Goal: Navigation & Orientation: Find specific page/section

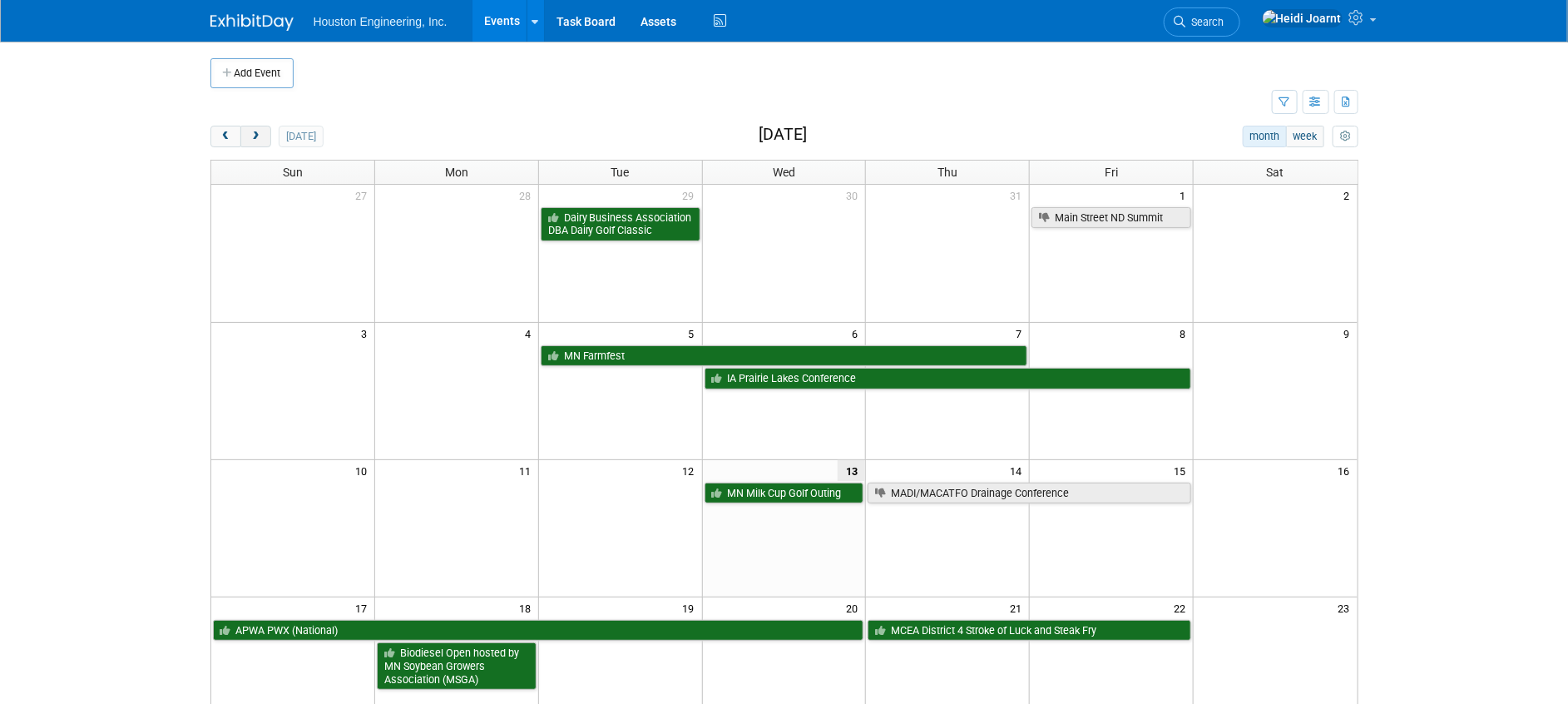
click at [264, 128] on button "next" at bounding box center [256, 136] width 31 height 21
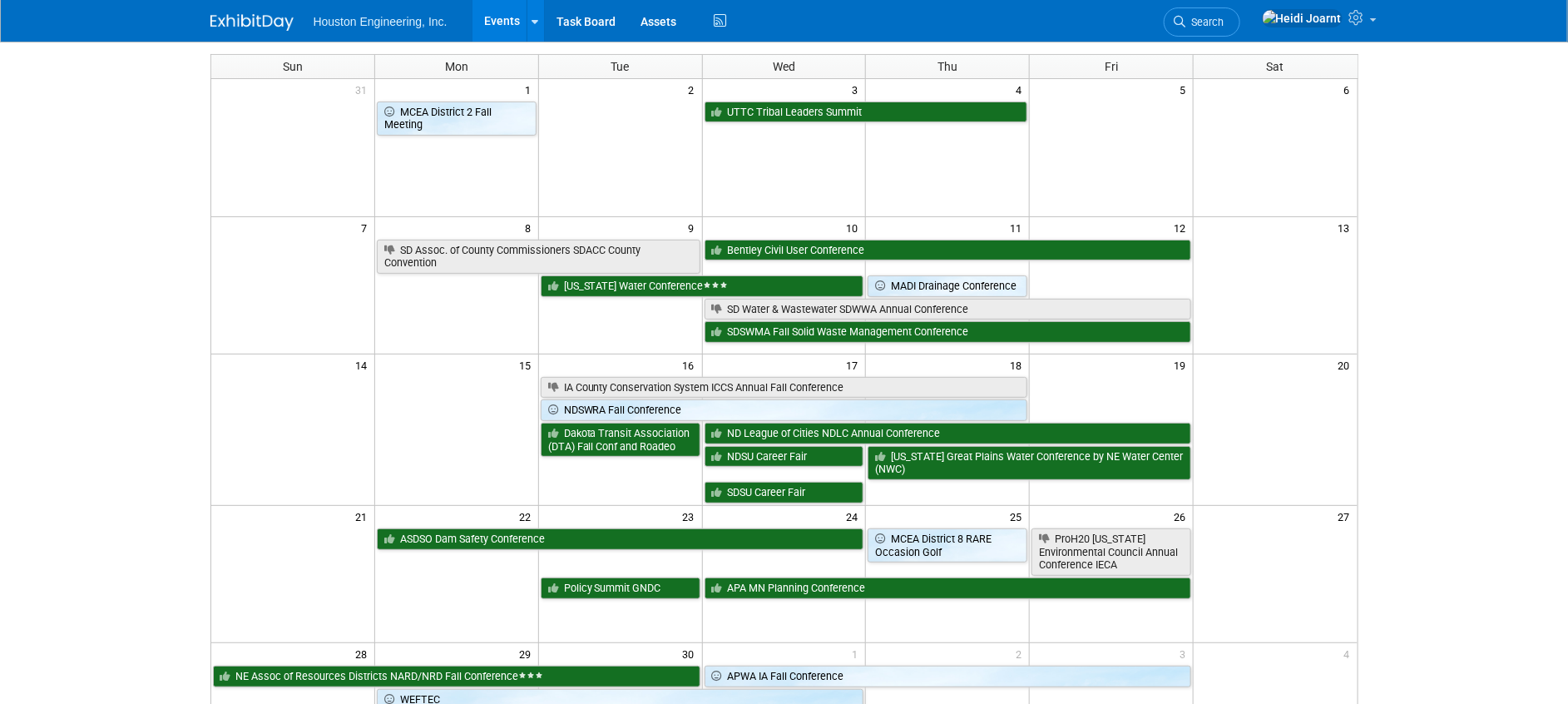
scroll to position [124, 0]
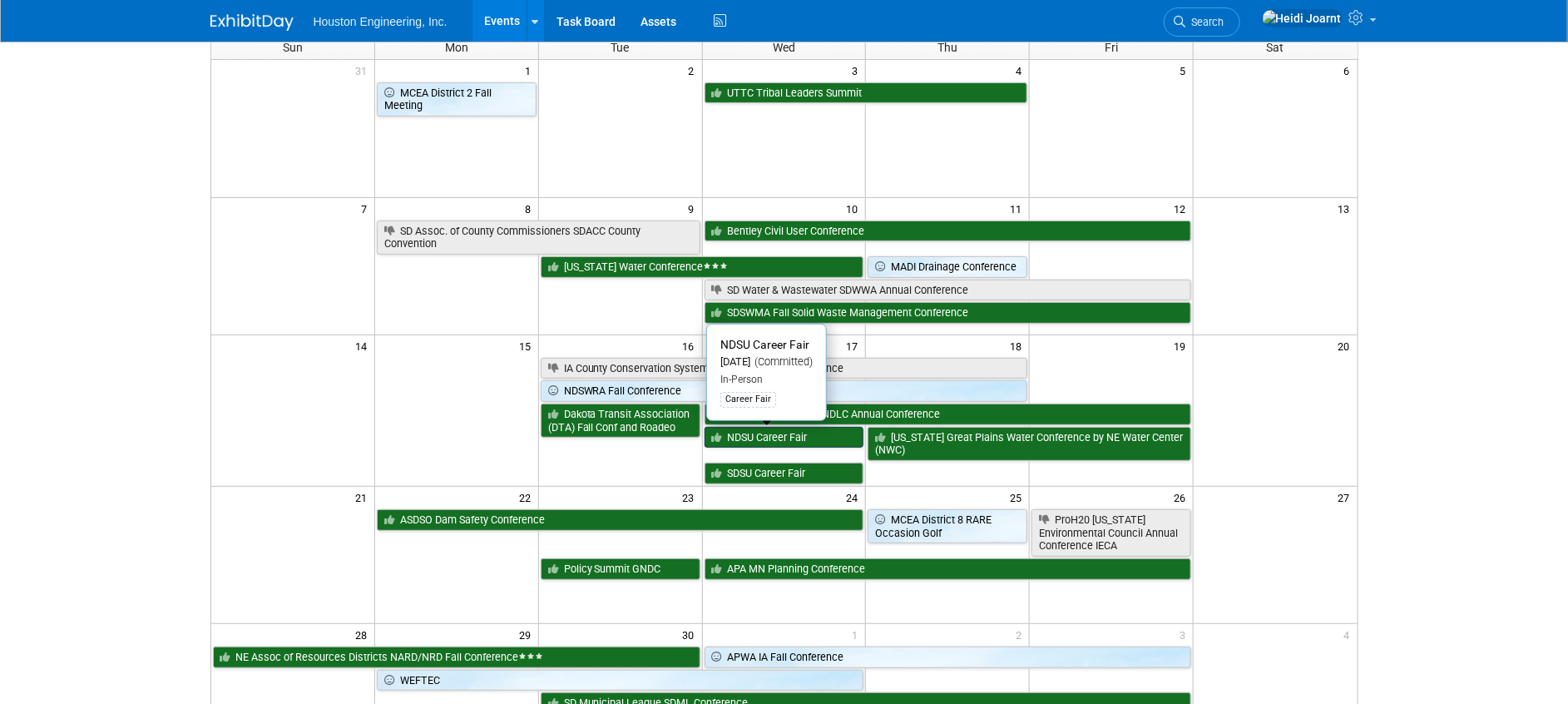
click at [771, 439] on link "NDSU Career Fair" at bounding box center [784, 437] width 160 height 21
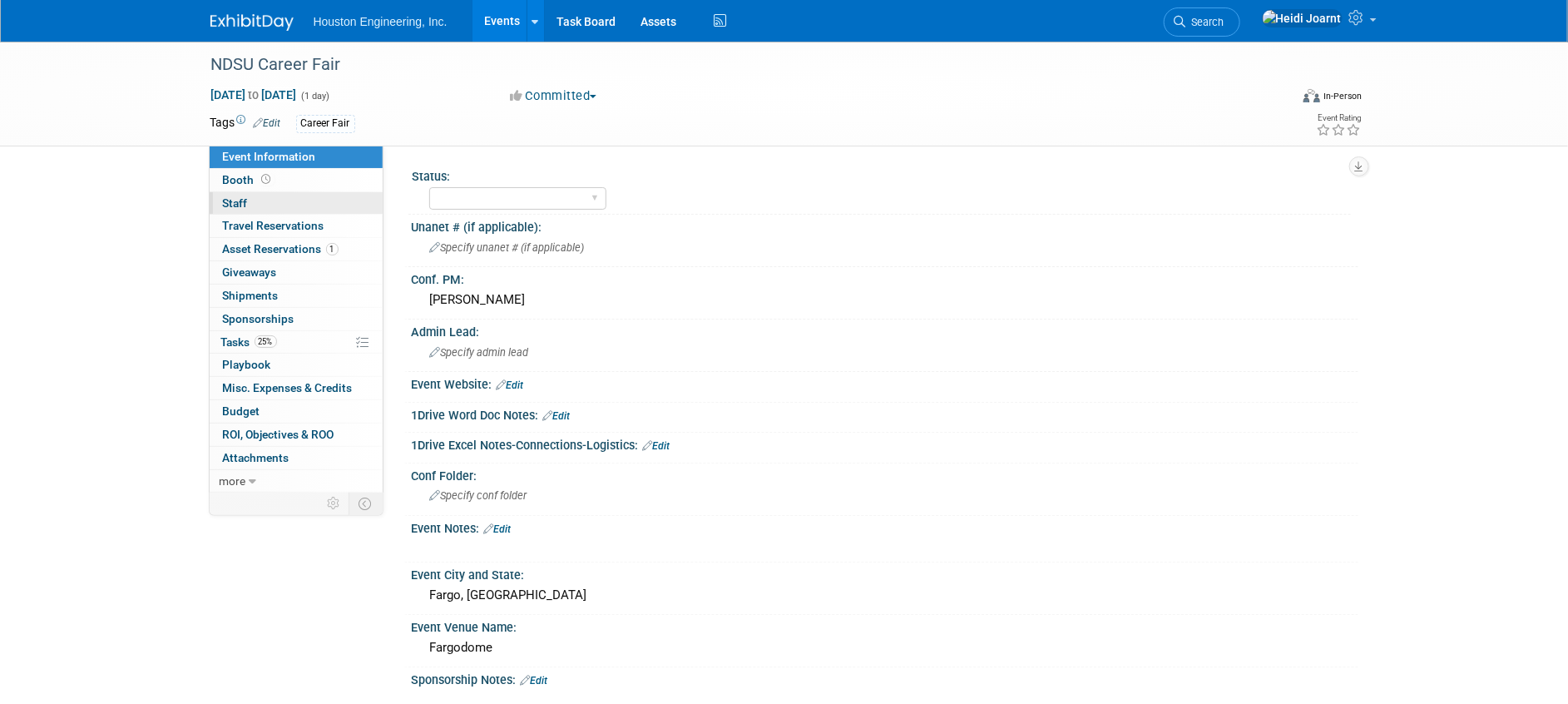
click at [302, 202] on link "0 Staff 0" at bounding box center [296, 203] width 173 height 22
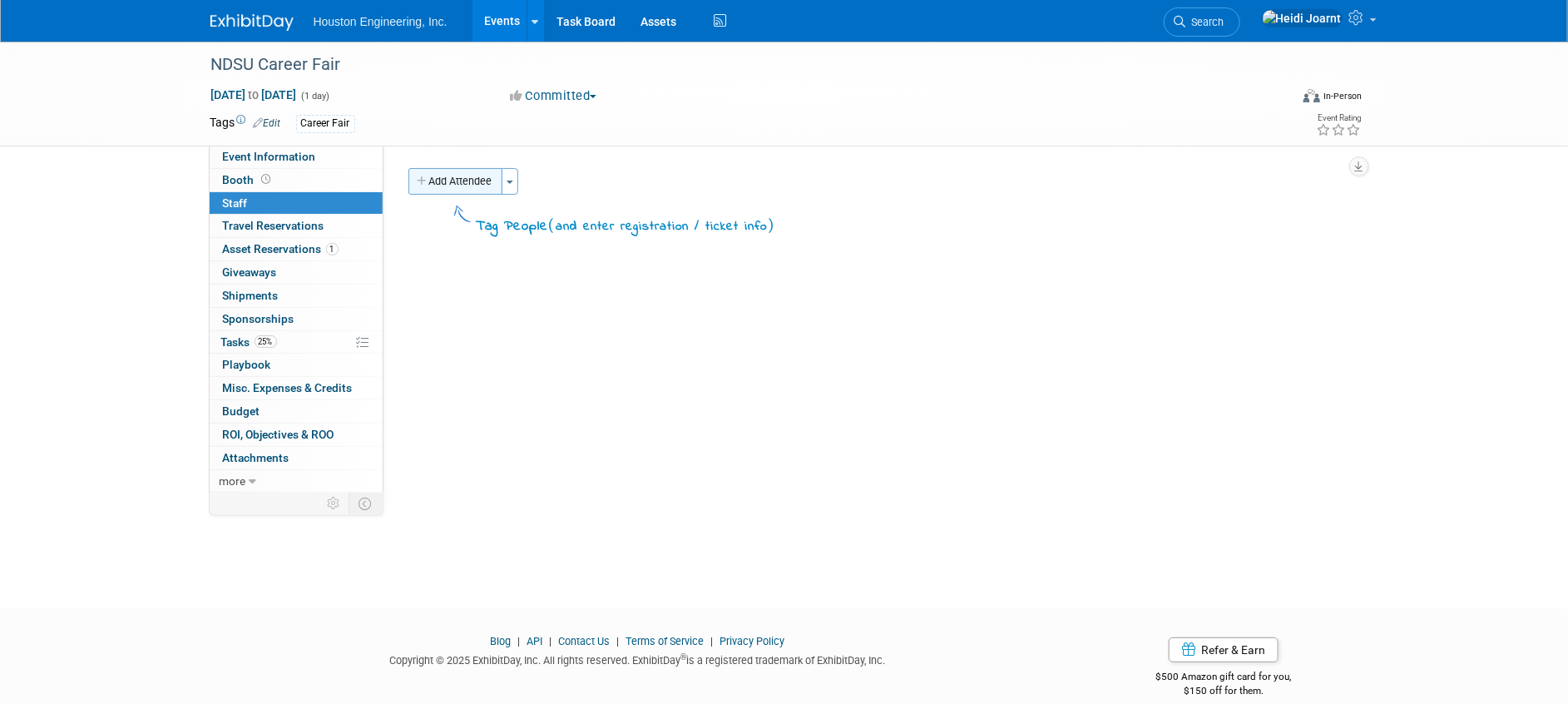
click at [497, 182] on button "Add Attendee" at bounding box center [456, 181] width 94 height 27
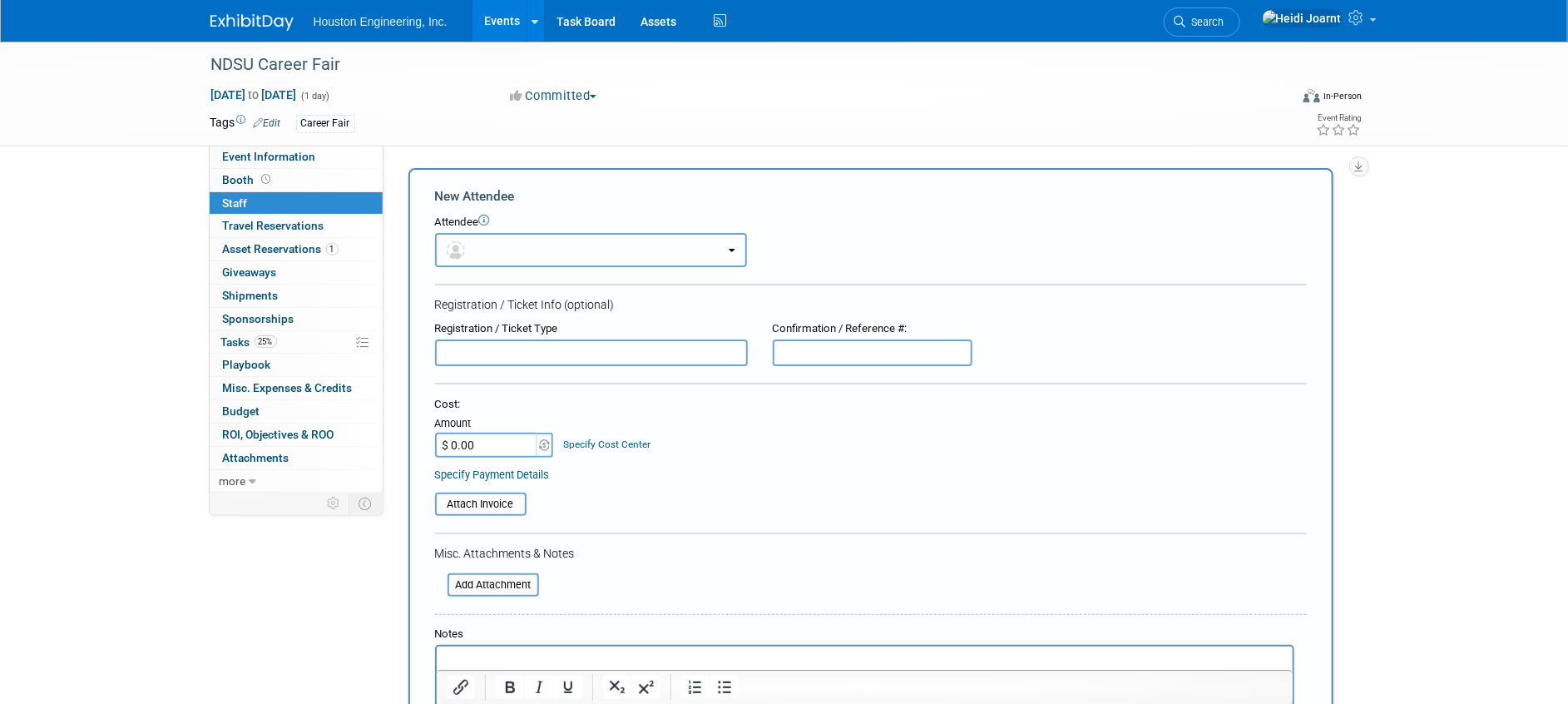
click at [493, 241] on button "button" at bounding box center [590, 250] width 312 height 34
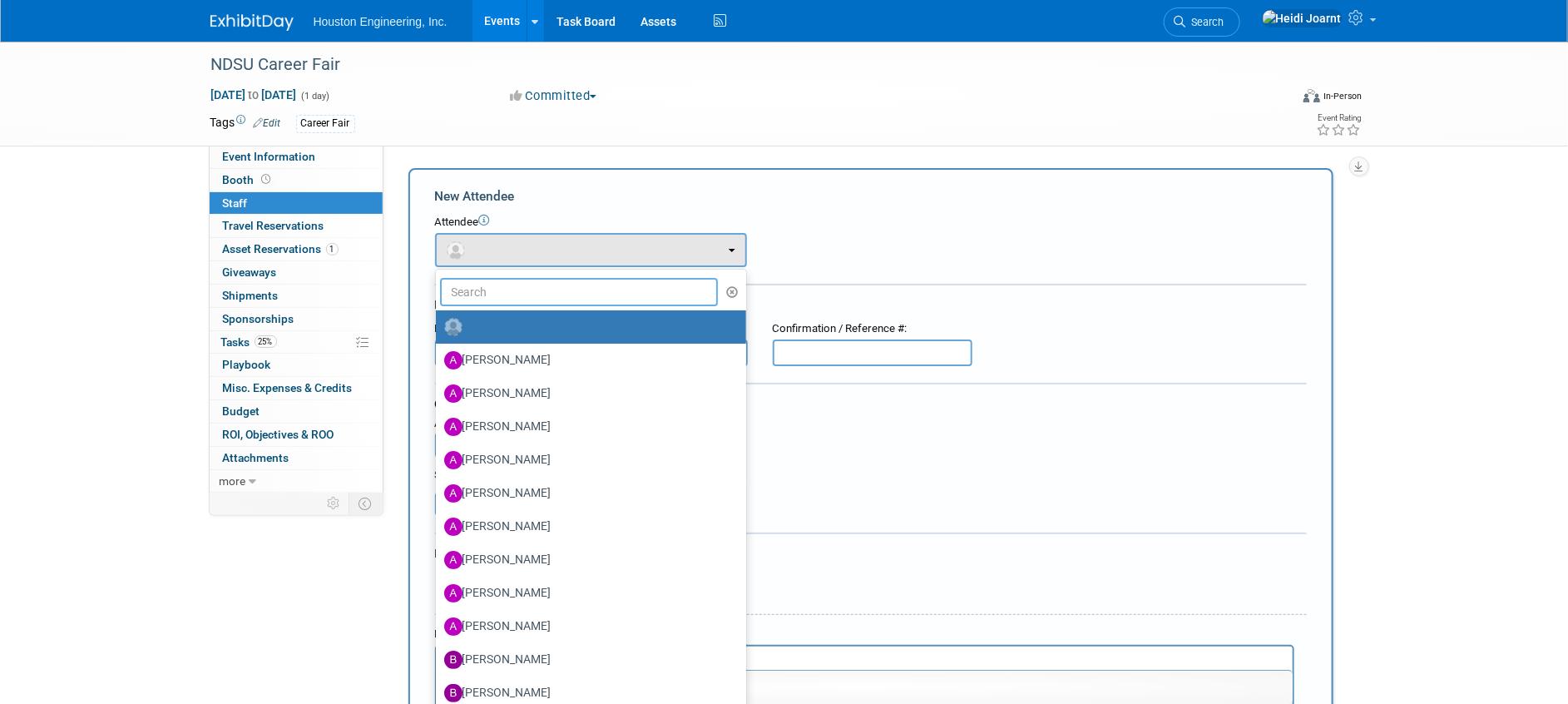
click at [513, 287] on input "text" at bounding box center [579, 292] width 279 height 28
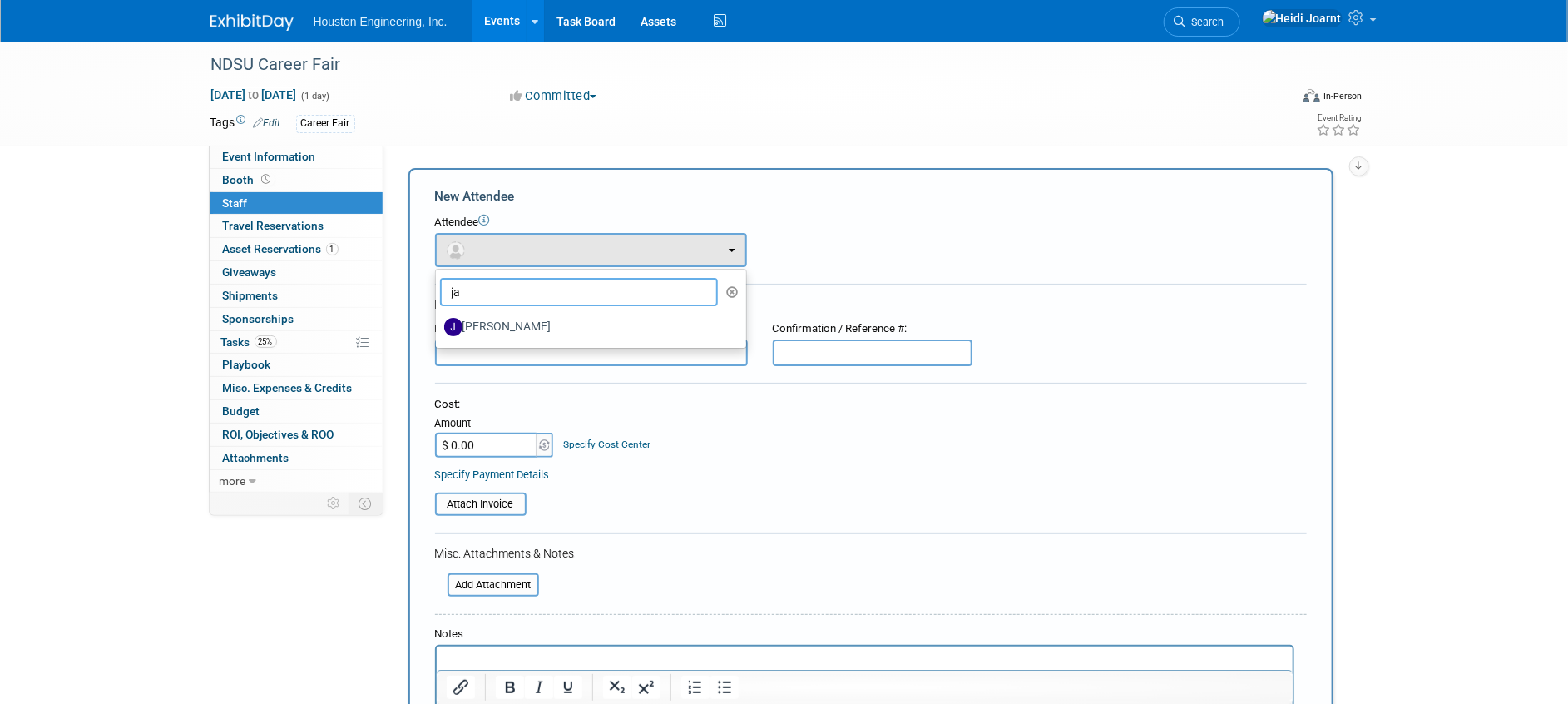
type input "j"
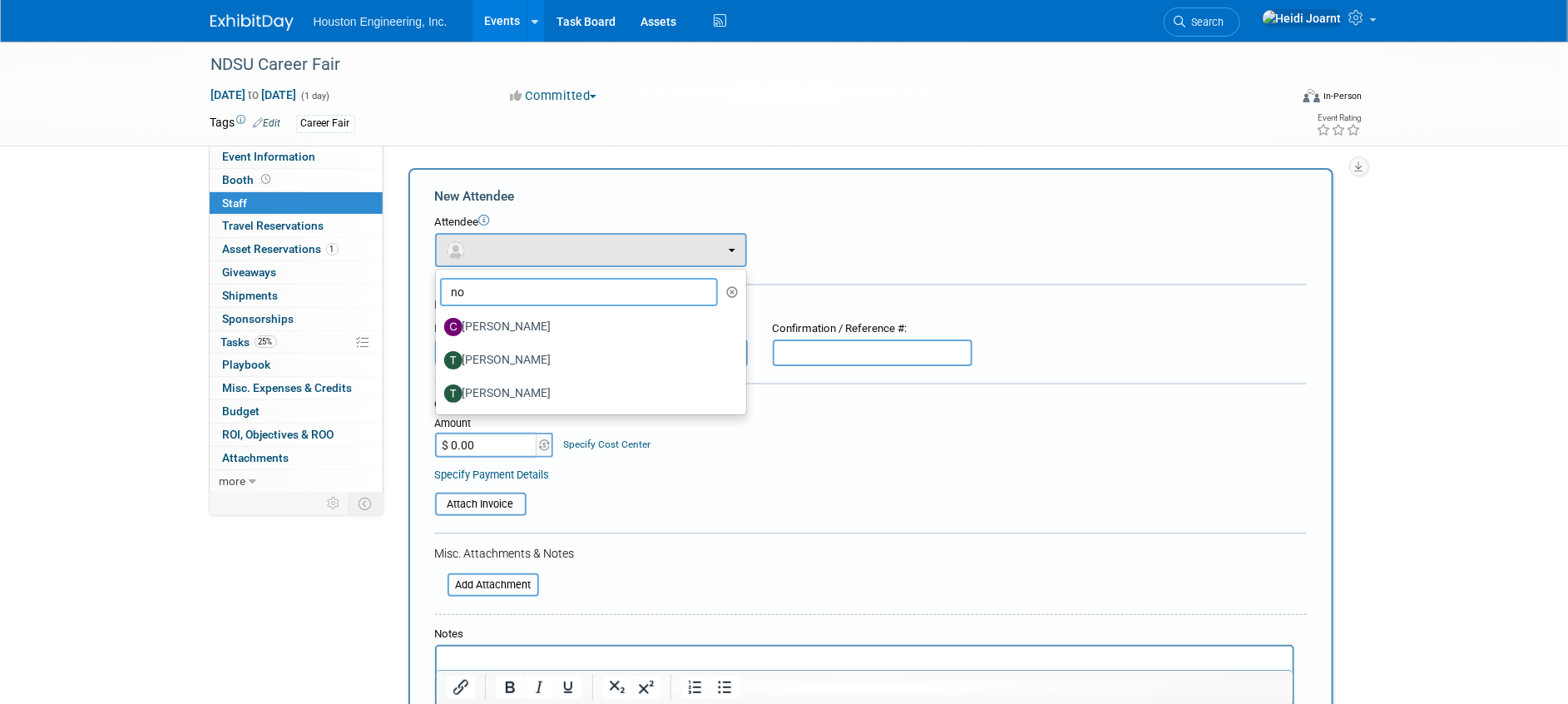
type input "n"
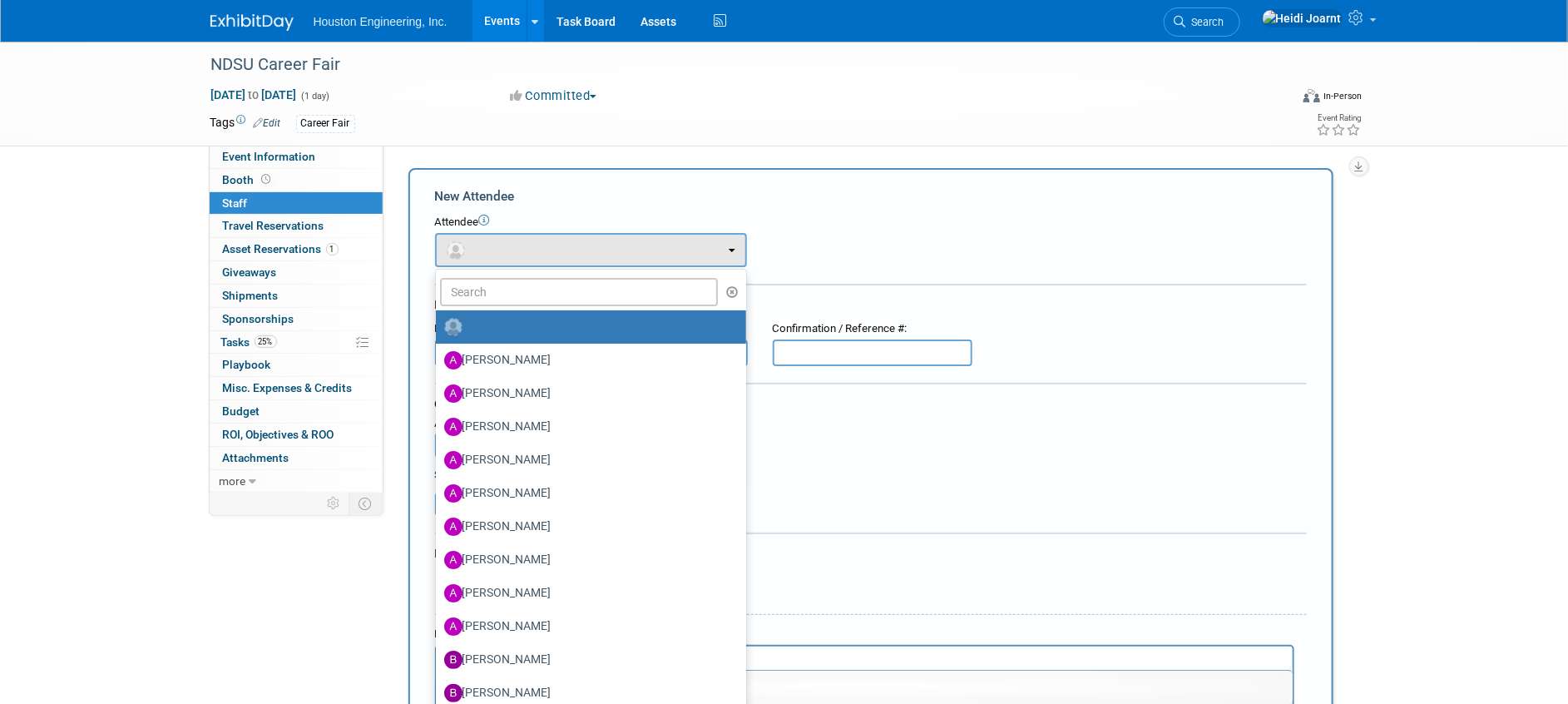
click at [911, 231] on div "Attendee <img src="https://www.exhibitday.com/Images/Unassigned-User-Icon.png" …" at bounding box center [871, 240] width 872 height 52
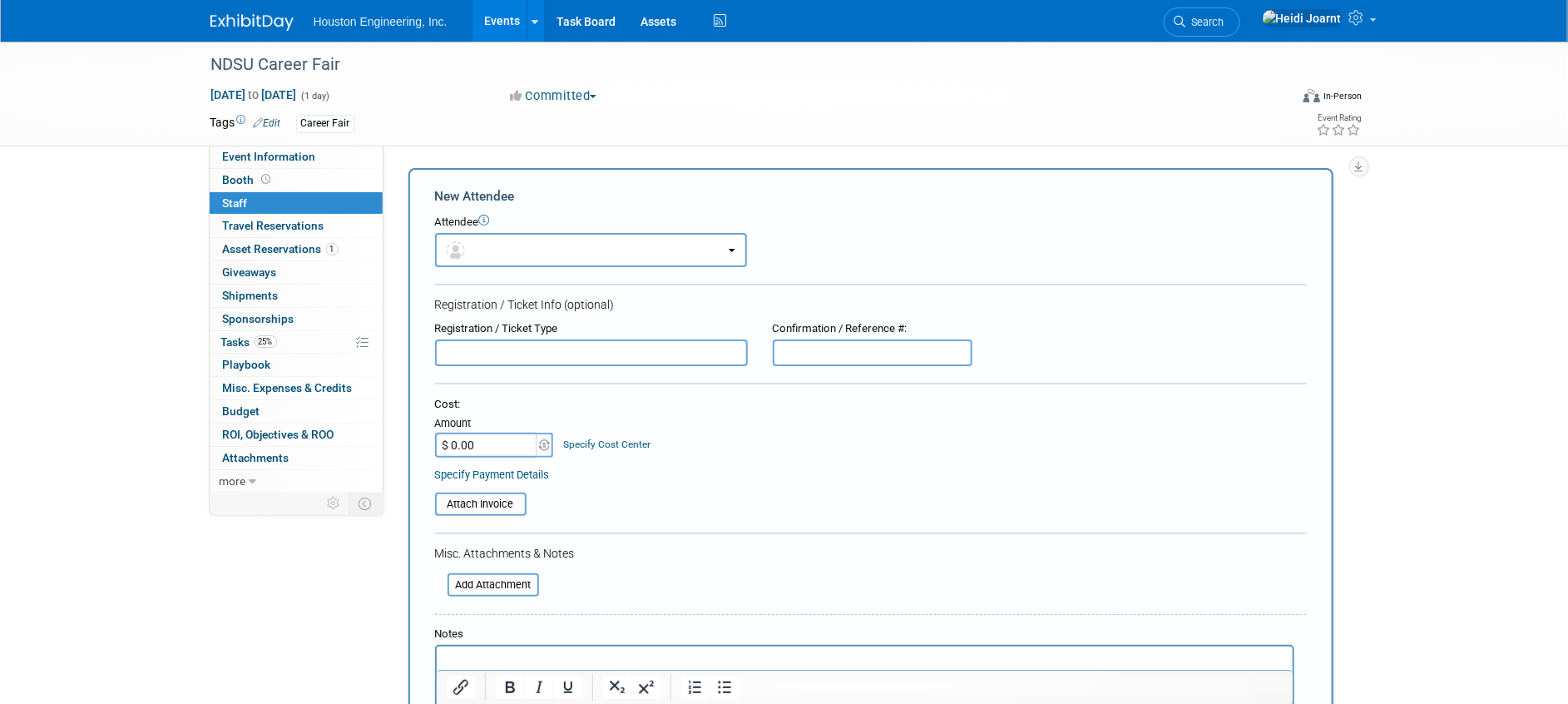
click at [549, 202] on div "New Attendee" at bounding box center [871, 196] width 872 height 18
click at [334, 160] on link "Event Information" at bounding box center [296, 157] width 173 height 22
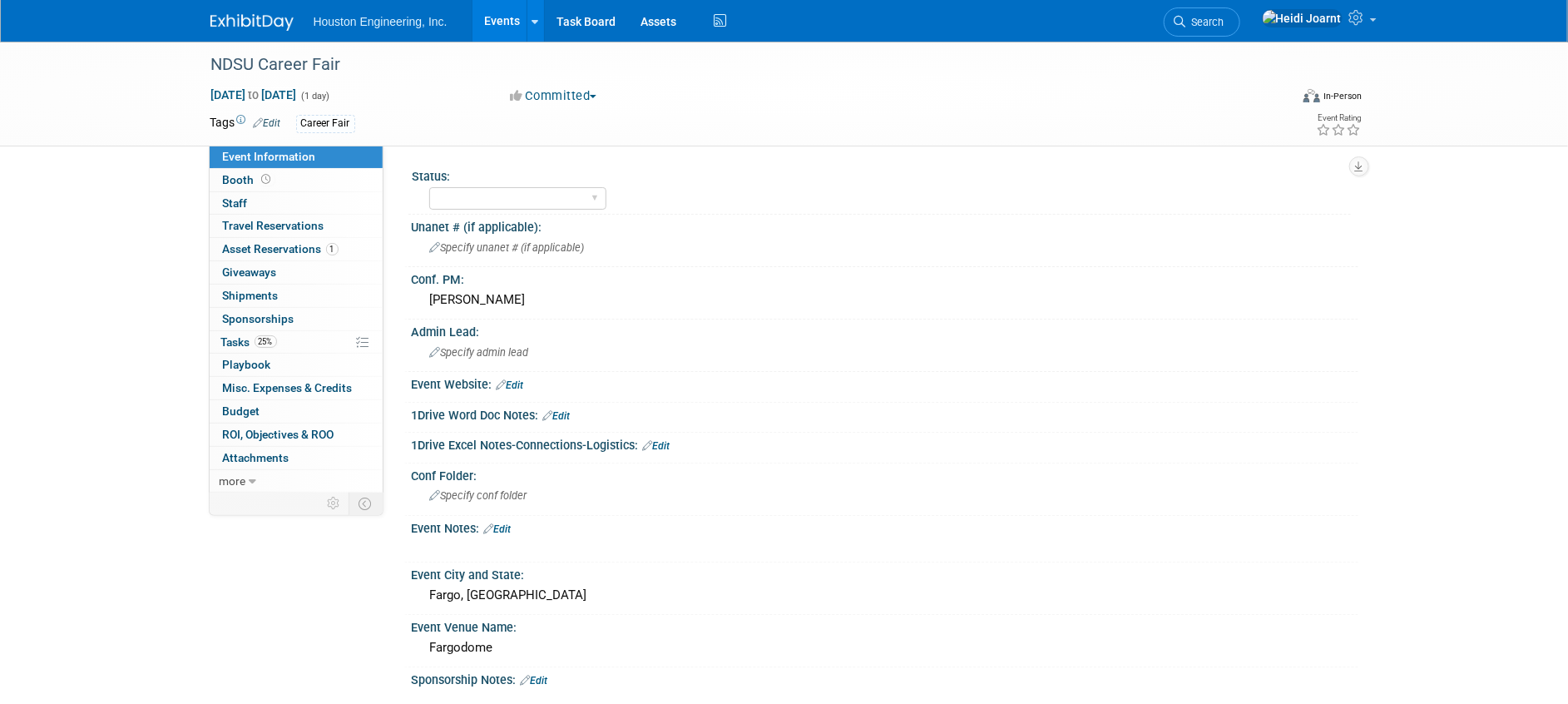
click at [497, 26] on link "Events" at bounding box center [502, 21] width 61 height 41
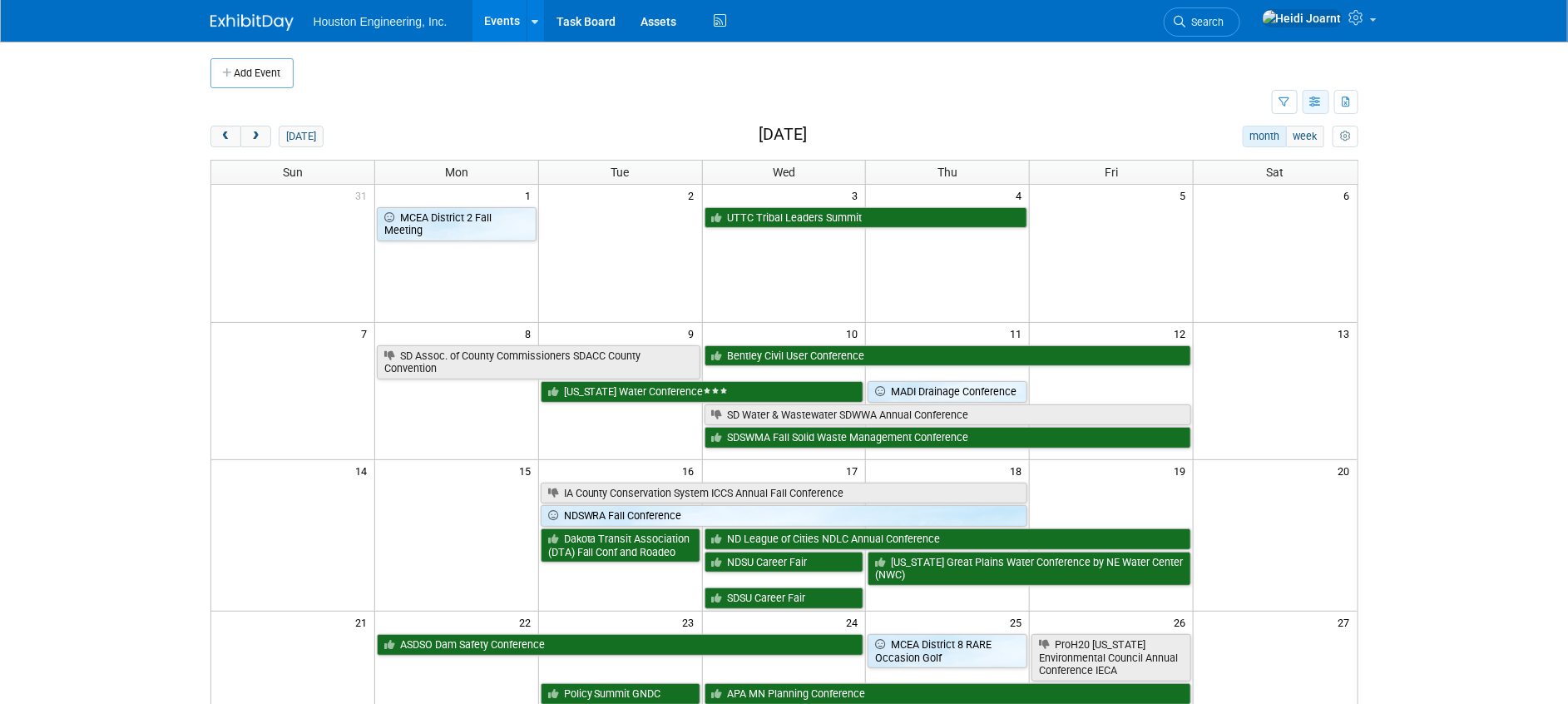
click at [1313, 106] on icon "button" at bounding box center [1316, 102] width 13 height 11
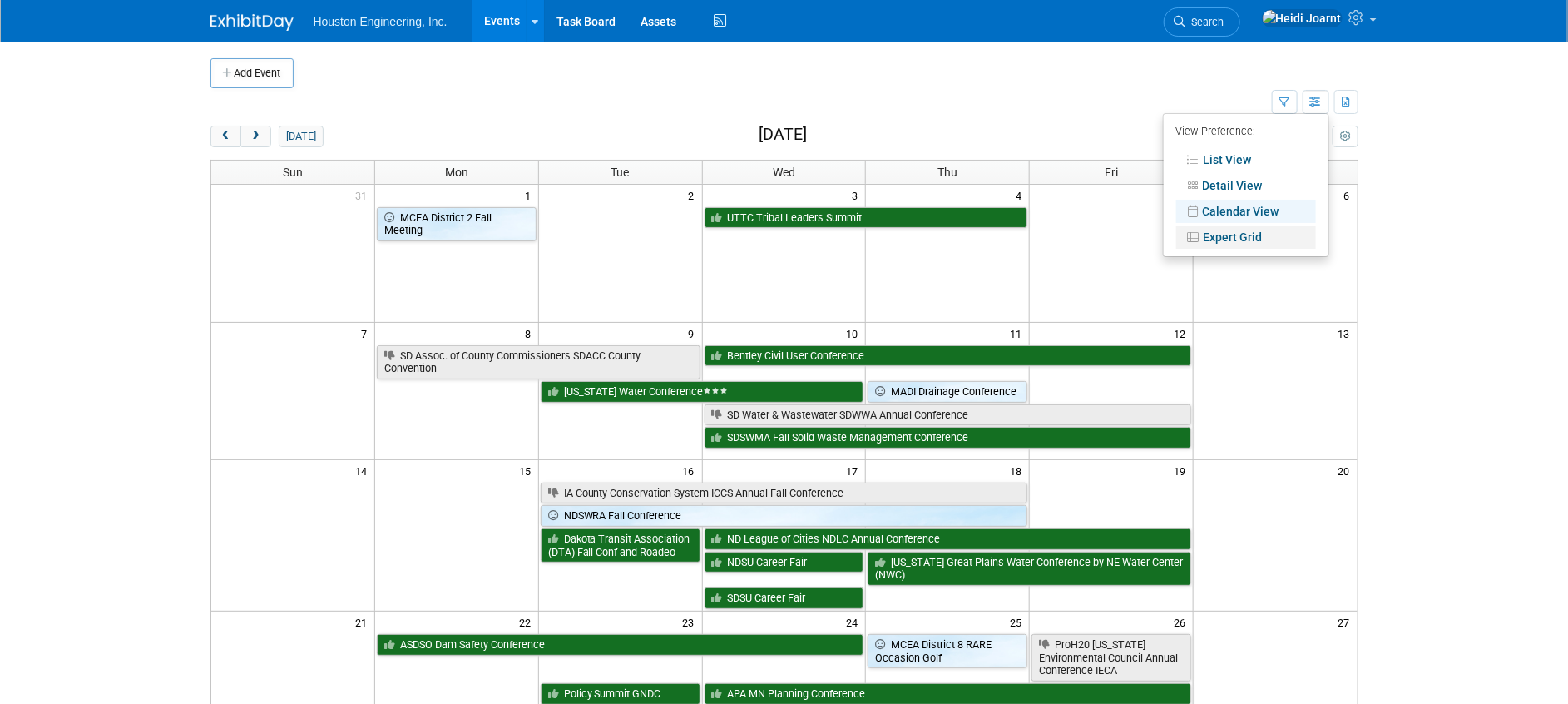
click at [1262, 243] on link "Expert Grid" at bounding box center [1245, 237] width 140 height 23
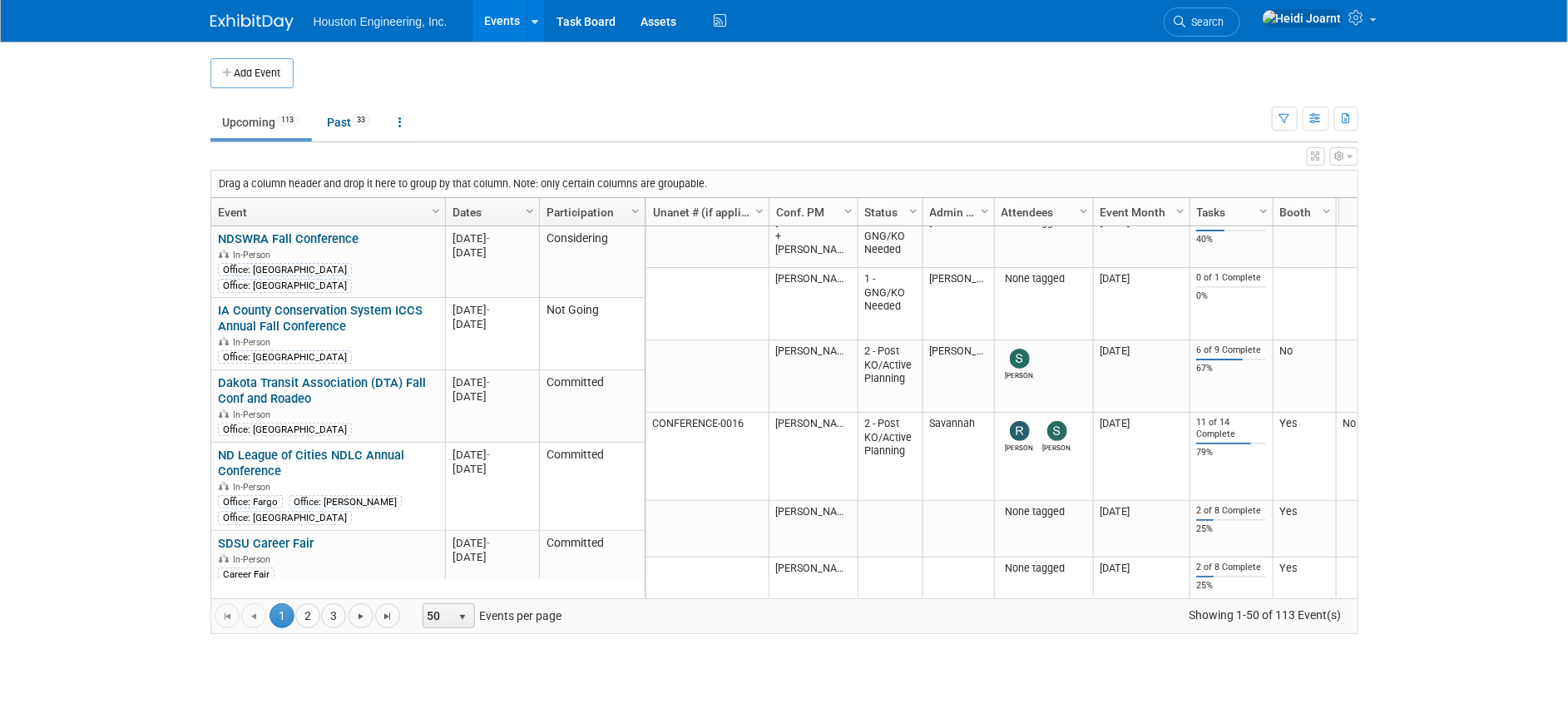
scroll to position [1023, 0]
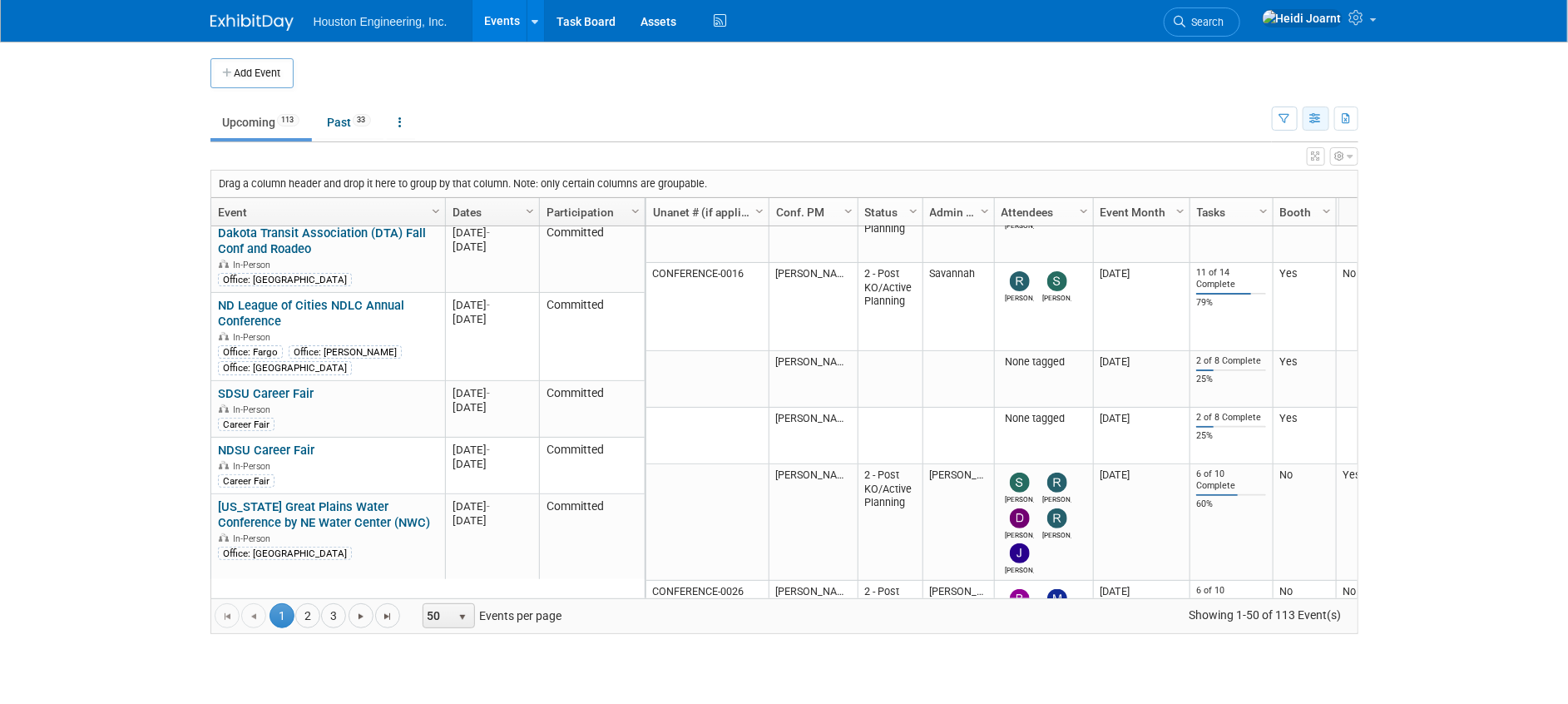
click at [1317, 121] on icon "button" at bounding box center [1316, 119] width 13 height 11
click at [1262, 228] on link "Calendar View" at bounding box center [1245, 228] width 140 height 23
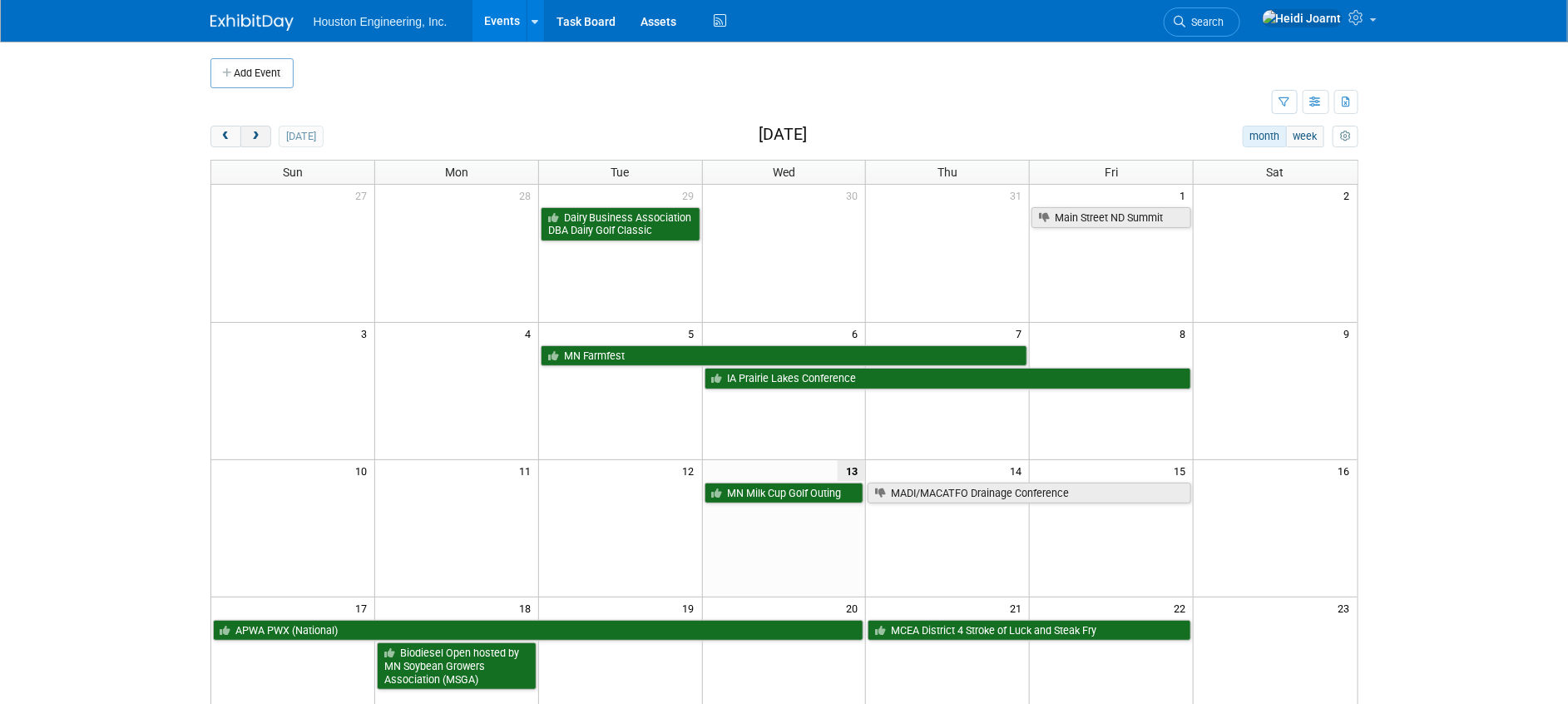
click at [259, 133] on span "next" at bounding box center [256, 137] width 13 height 11
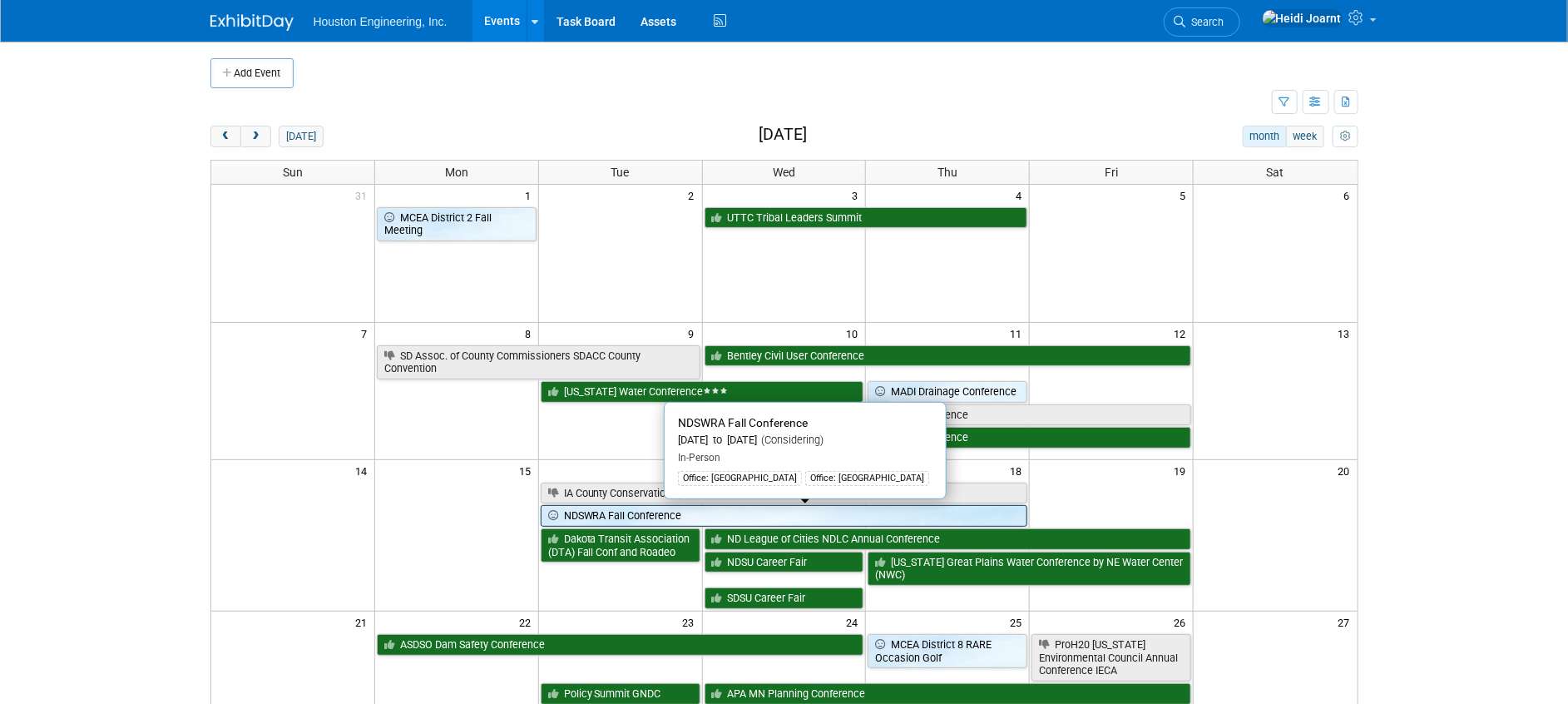
click at [624, 515] on link "NDSWRA Fall Conference" at bounding box center [784, 515] width 487 height 21
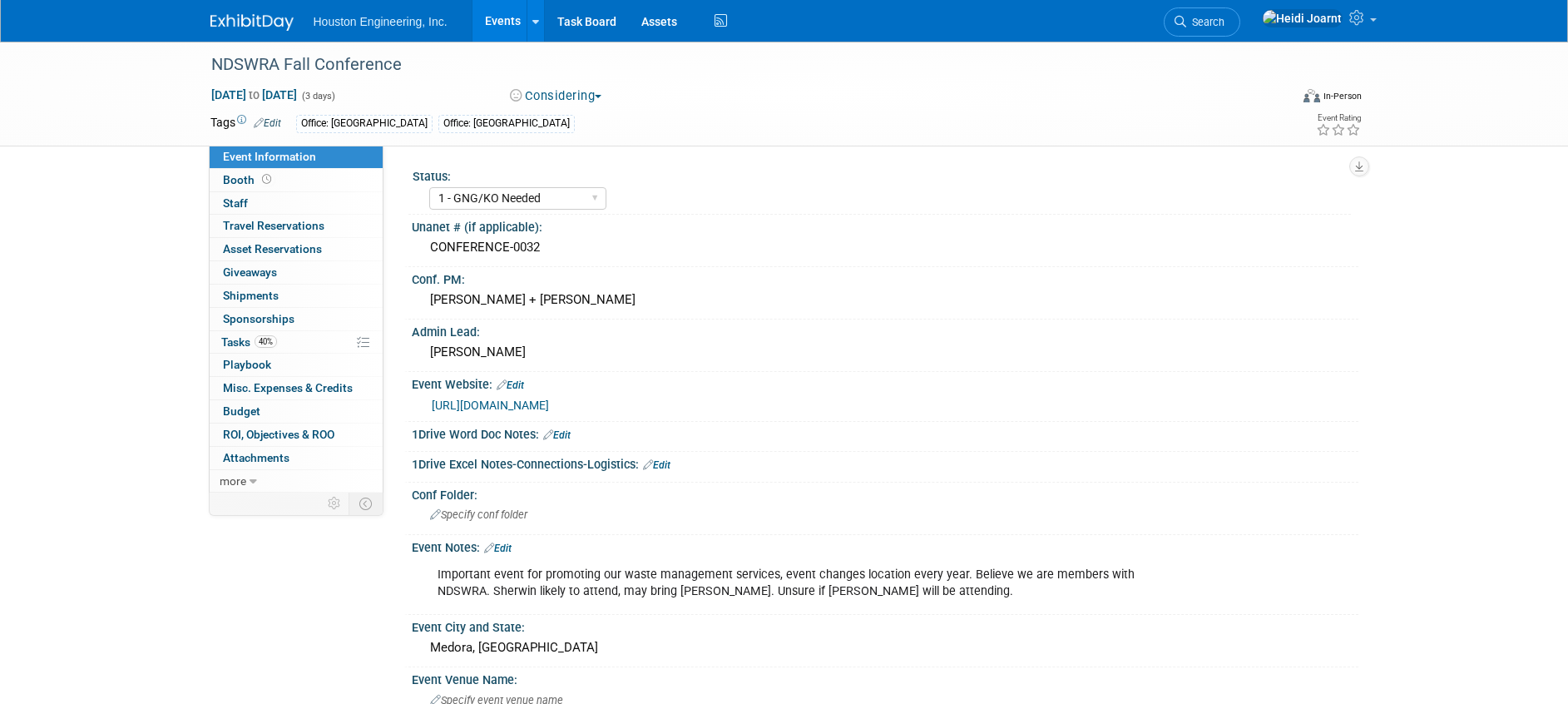
select select "1 - GNG/KO Needed"
select select "Mun. Infrastructure"
click at [513, 28] on link "Events" at bounding box center [502, 21] width 61 height 41
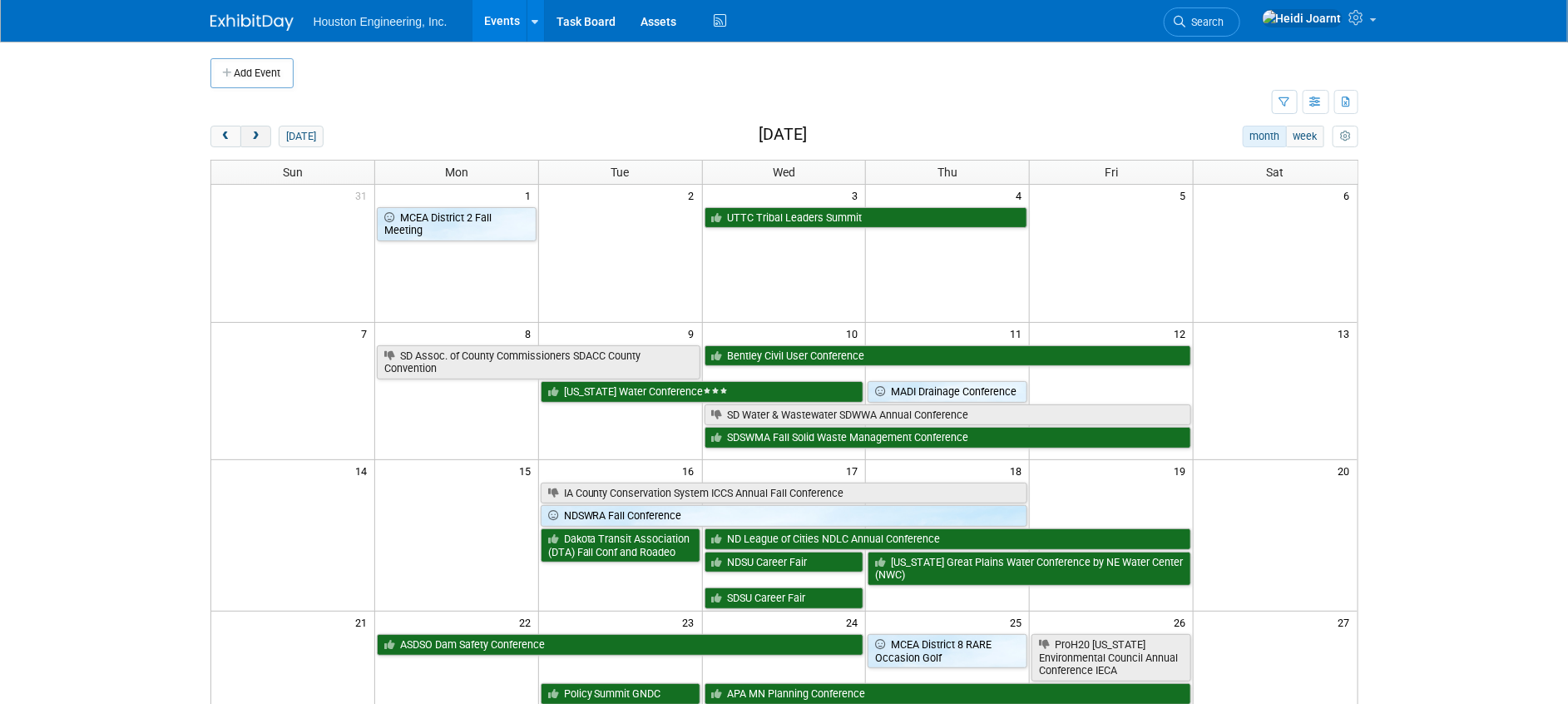
click at [267, 142] on button "next" at bounding box center [256, 136] width 31 height 21
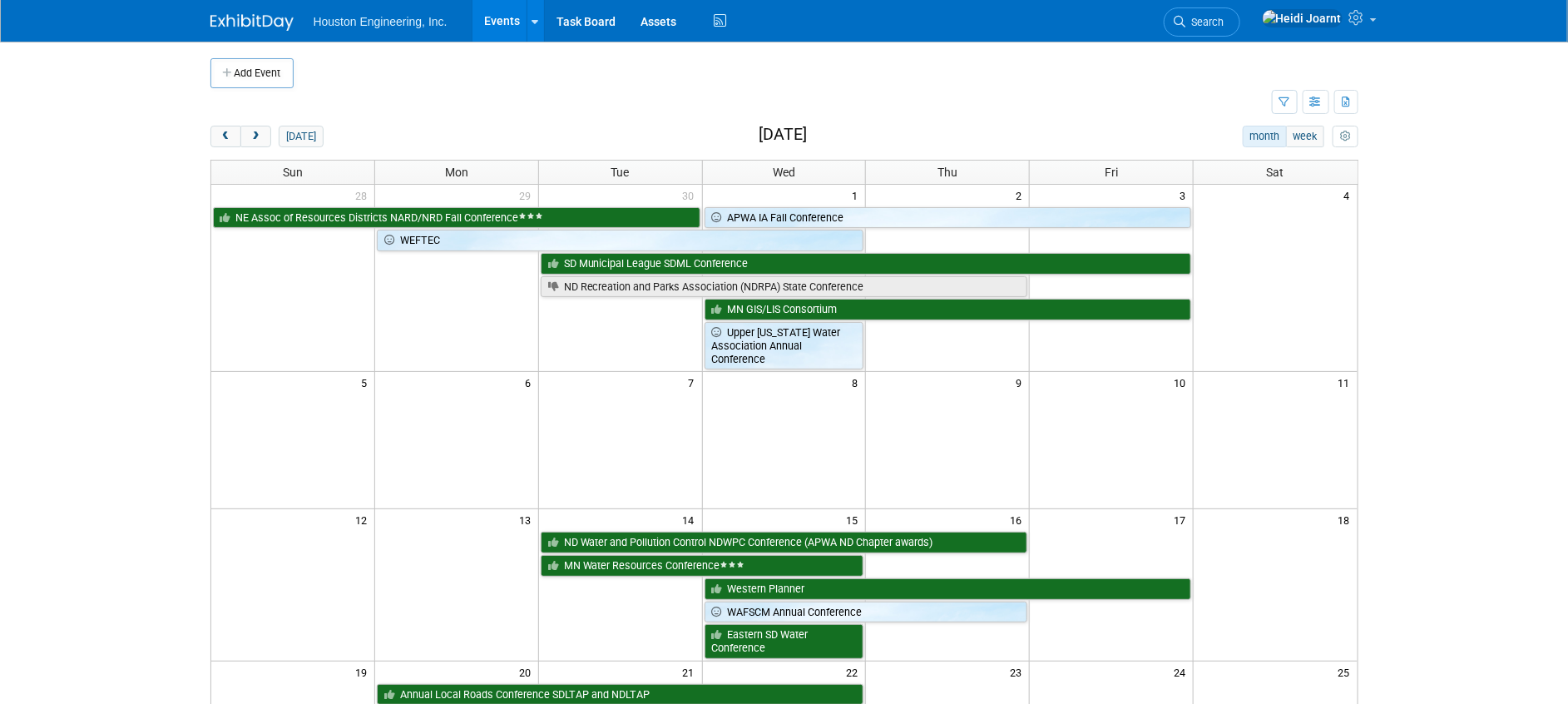
click at [502, 27] on link "Events" at bounding box center [502, 21] width 61 height 41
click at [1310, 107] on button "button" at bounding box center [1316, 102] width 27 height 24
click at [935, 108] on td at bounding box center [741, 103] width 1062 height 29
click at [658, 35] on link "Assets" at bounding box center [659, 21] width 61 height 41
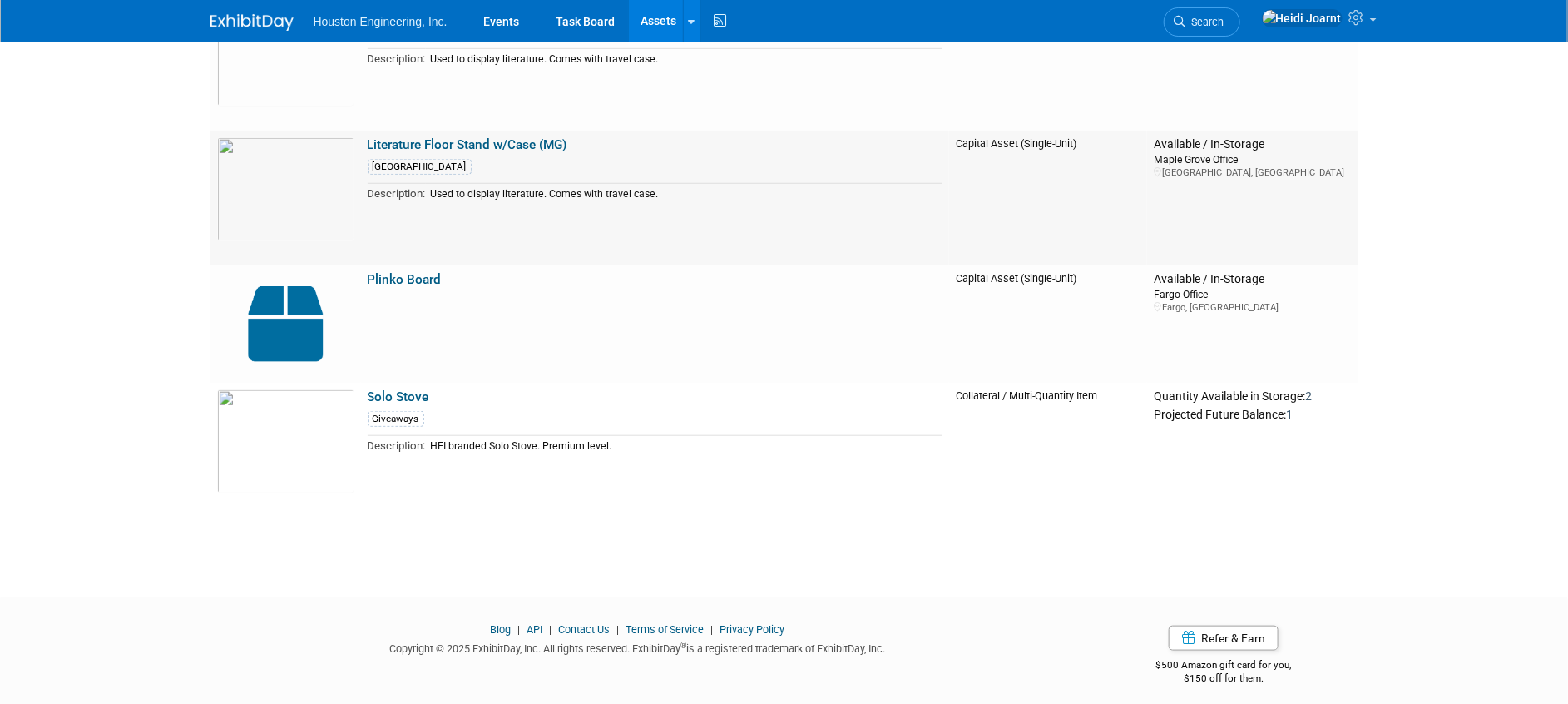
scroll to position [3725, 0]
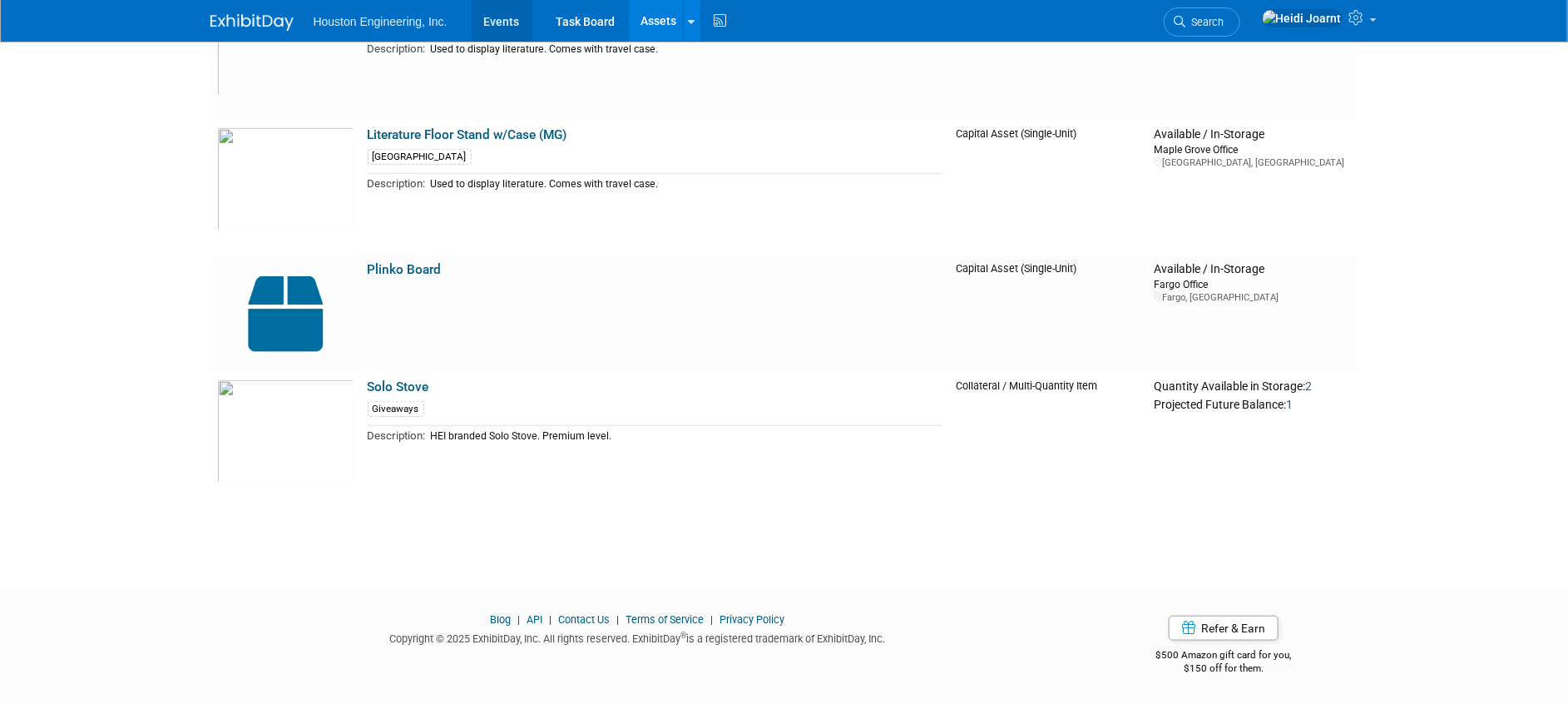
click at [506, 19] on link "Events" at bounding box center [501, 21] width 61 height 41
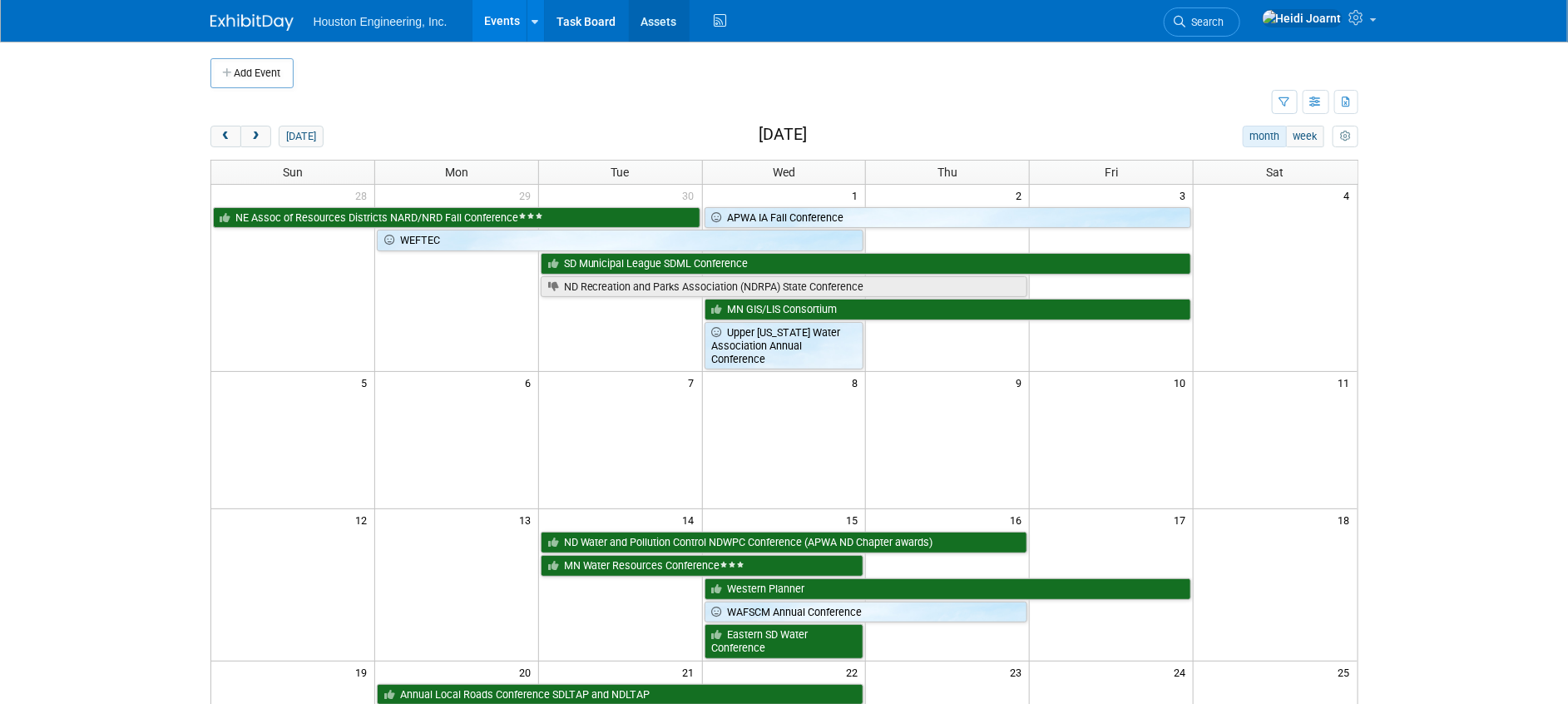
click at [657, 24] on link "Assets" at bounding box center [659, 21] width 61 height 41
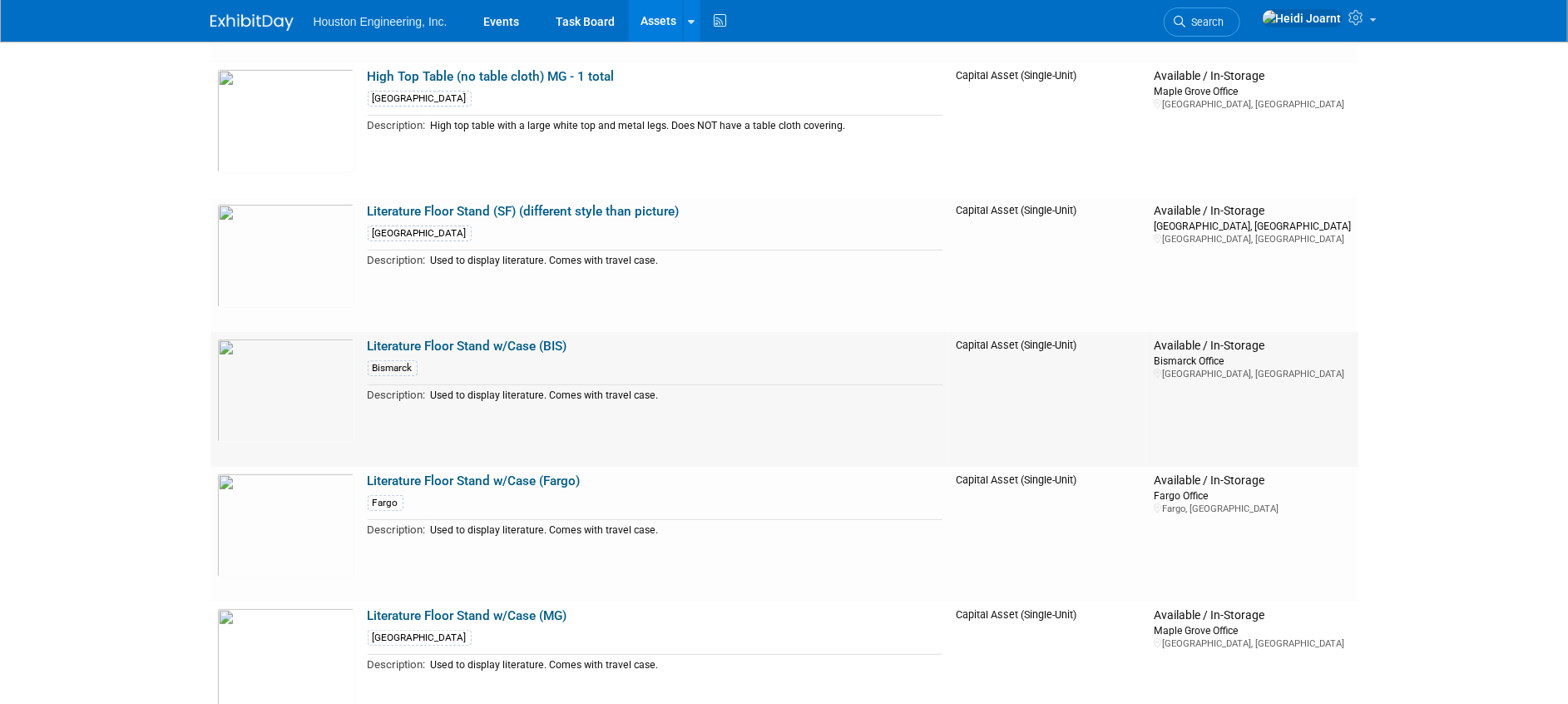
scroll to position [3725, 0]
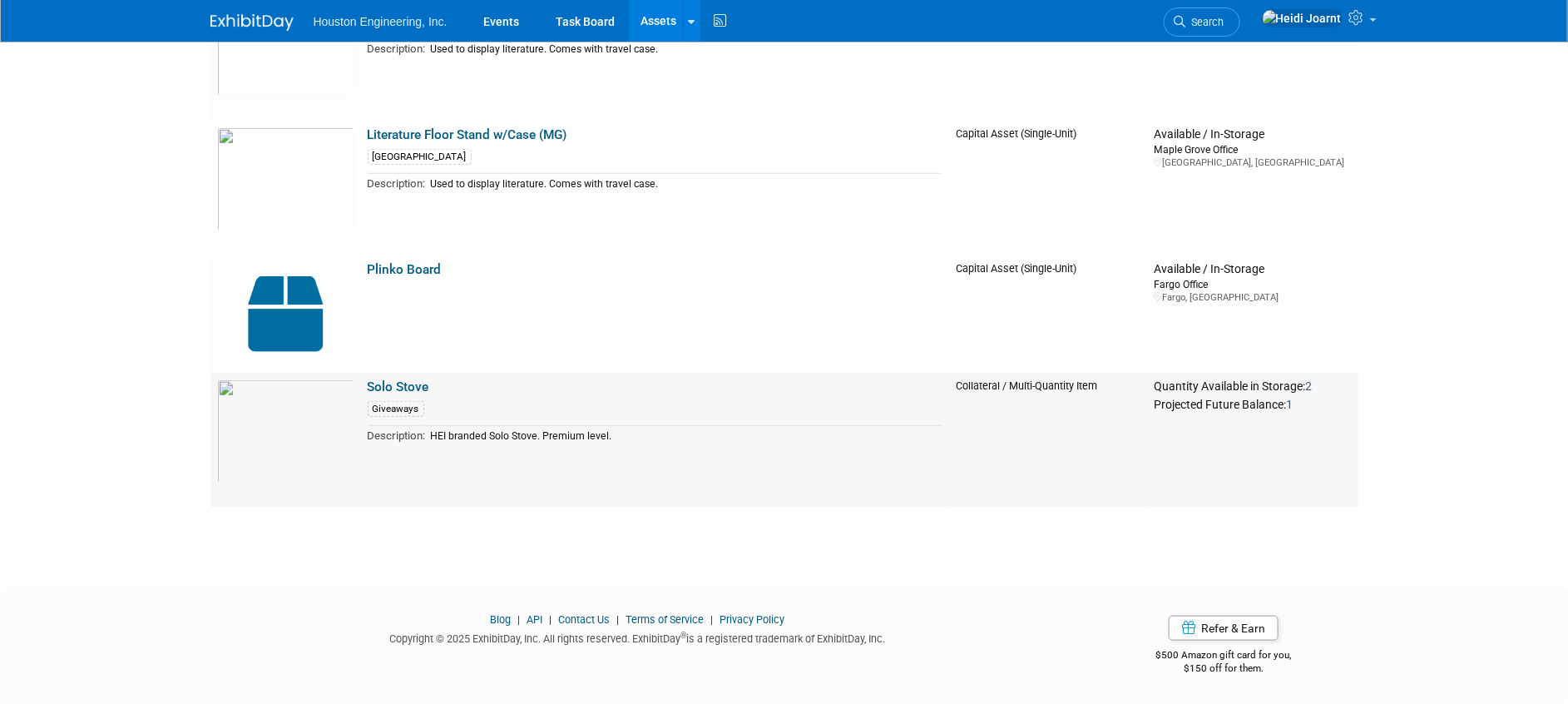
click at [396, 386] on link "Solo Stove" at bounding box center [398, 386] width 62 height 15
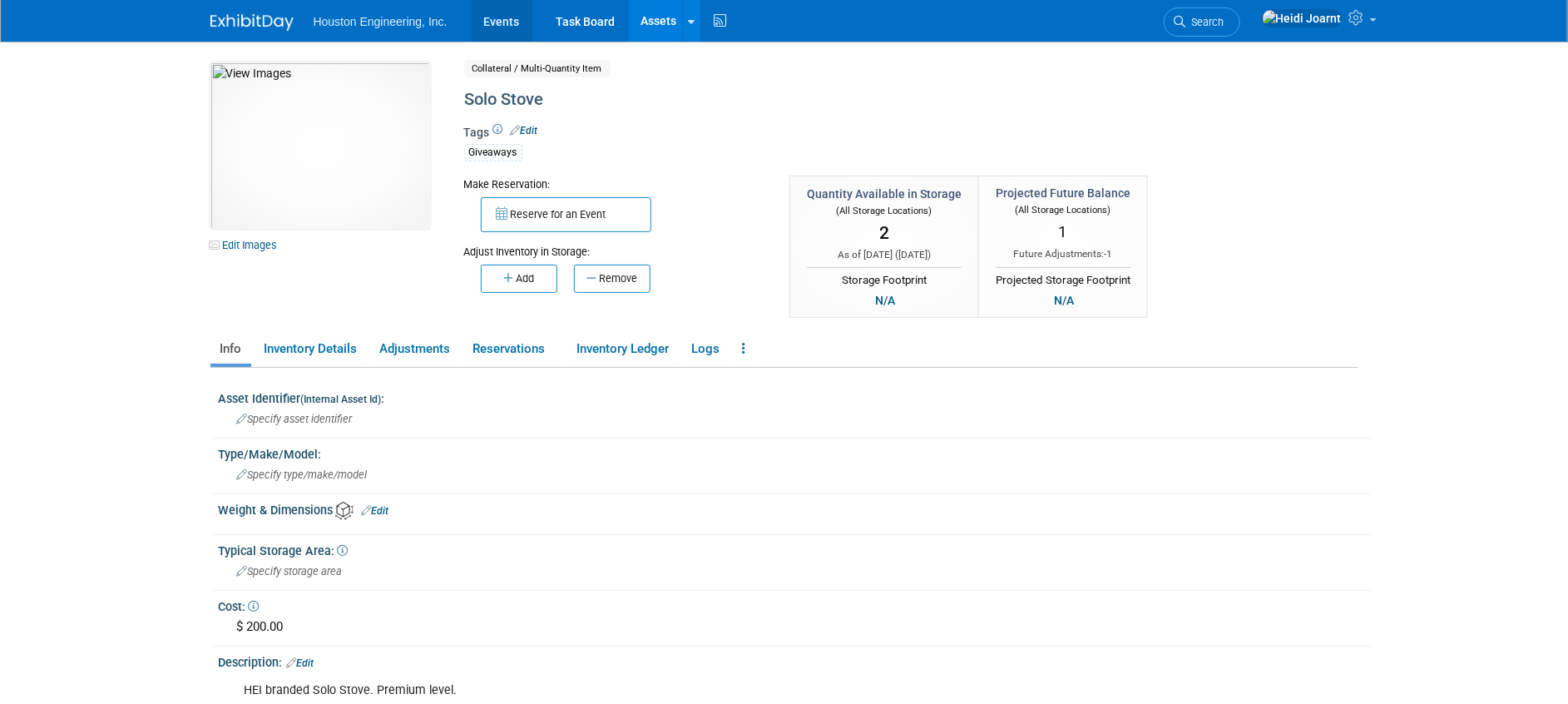
click at [495, 31] on link "Events" at bounding box center [501, 21] width 61 height 41
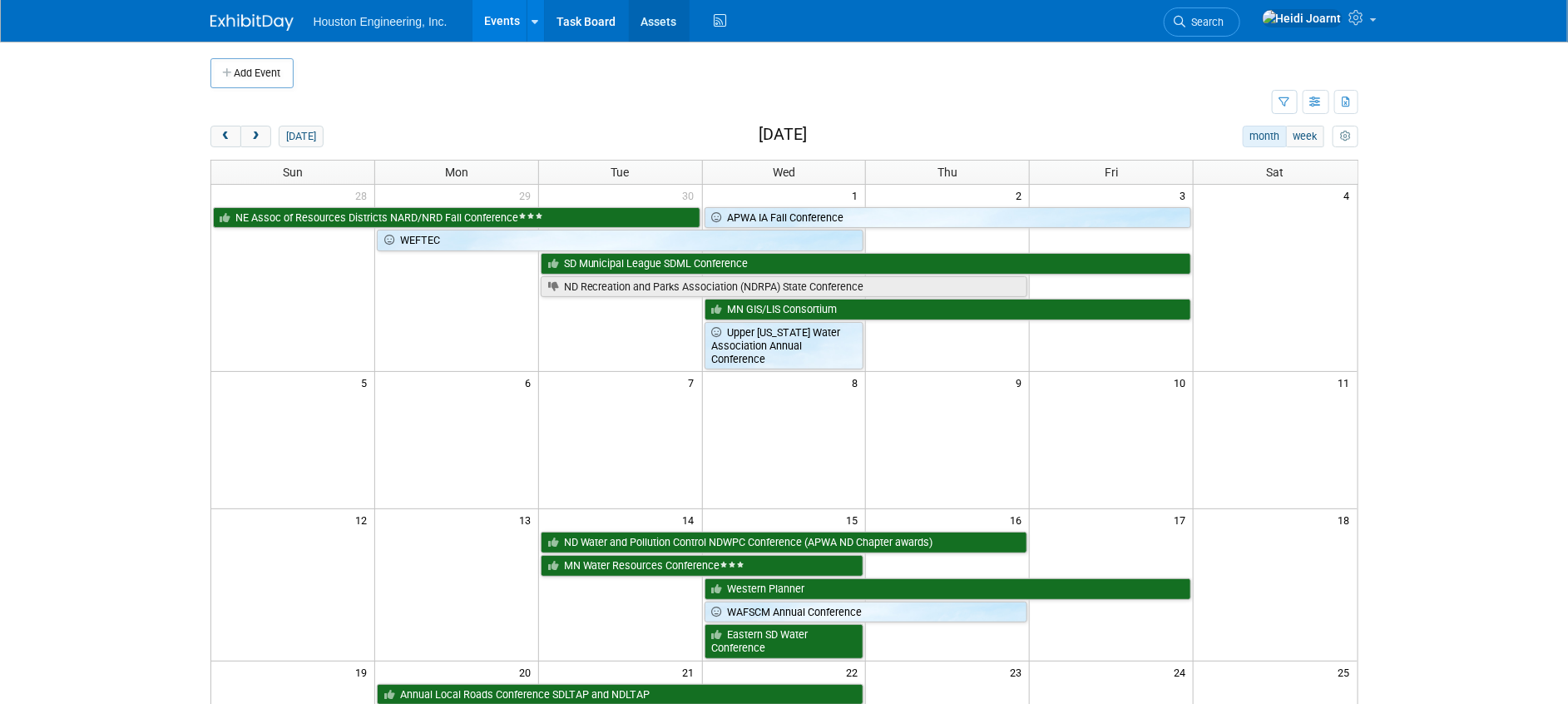
click at [655, 36] on link "Assets" at bounding box center [659, 21] width 61 height 41
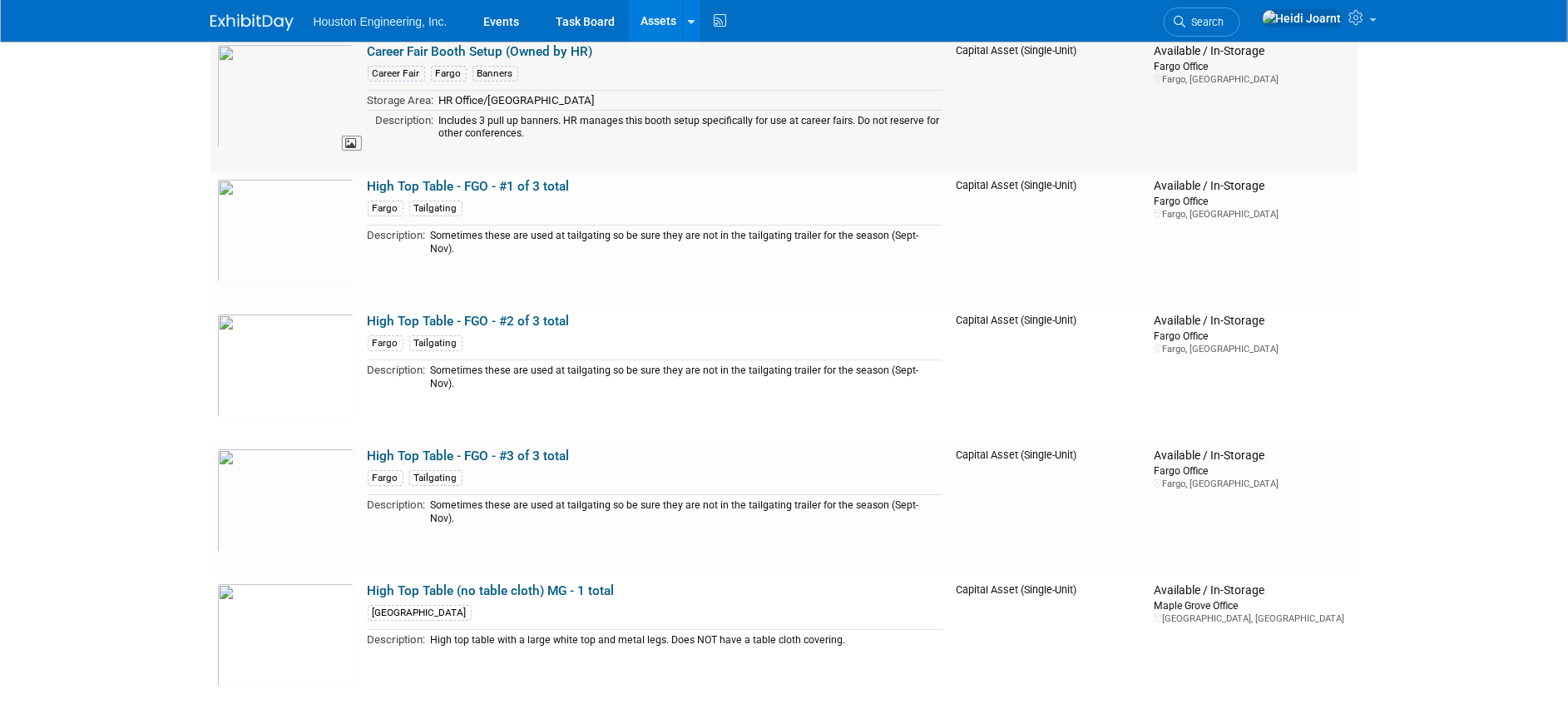
scroll to position [2621, 0]
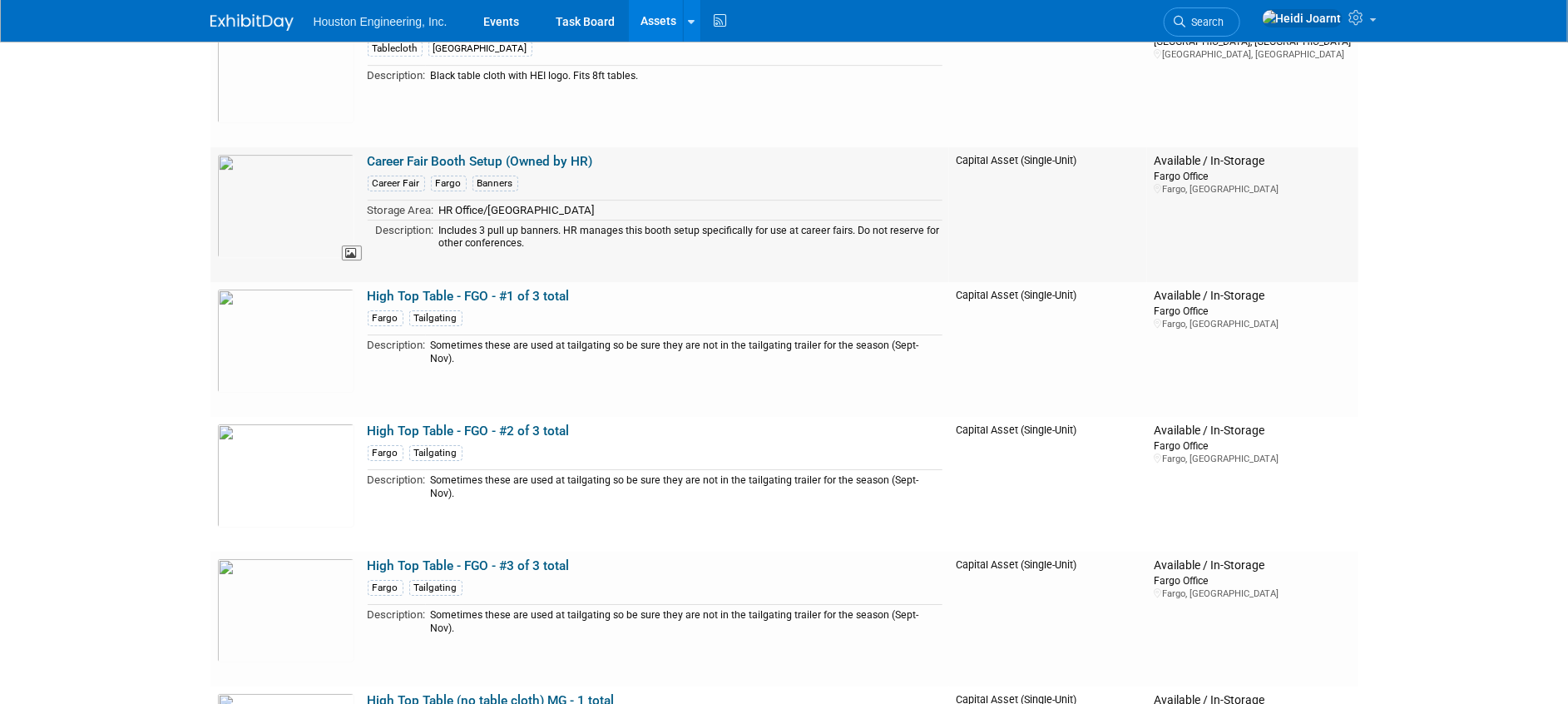
click at [300, 229] on img at bounding box center [286, 205] width 137 height 104
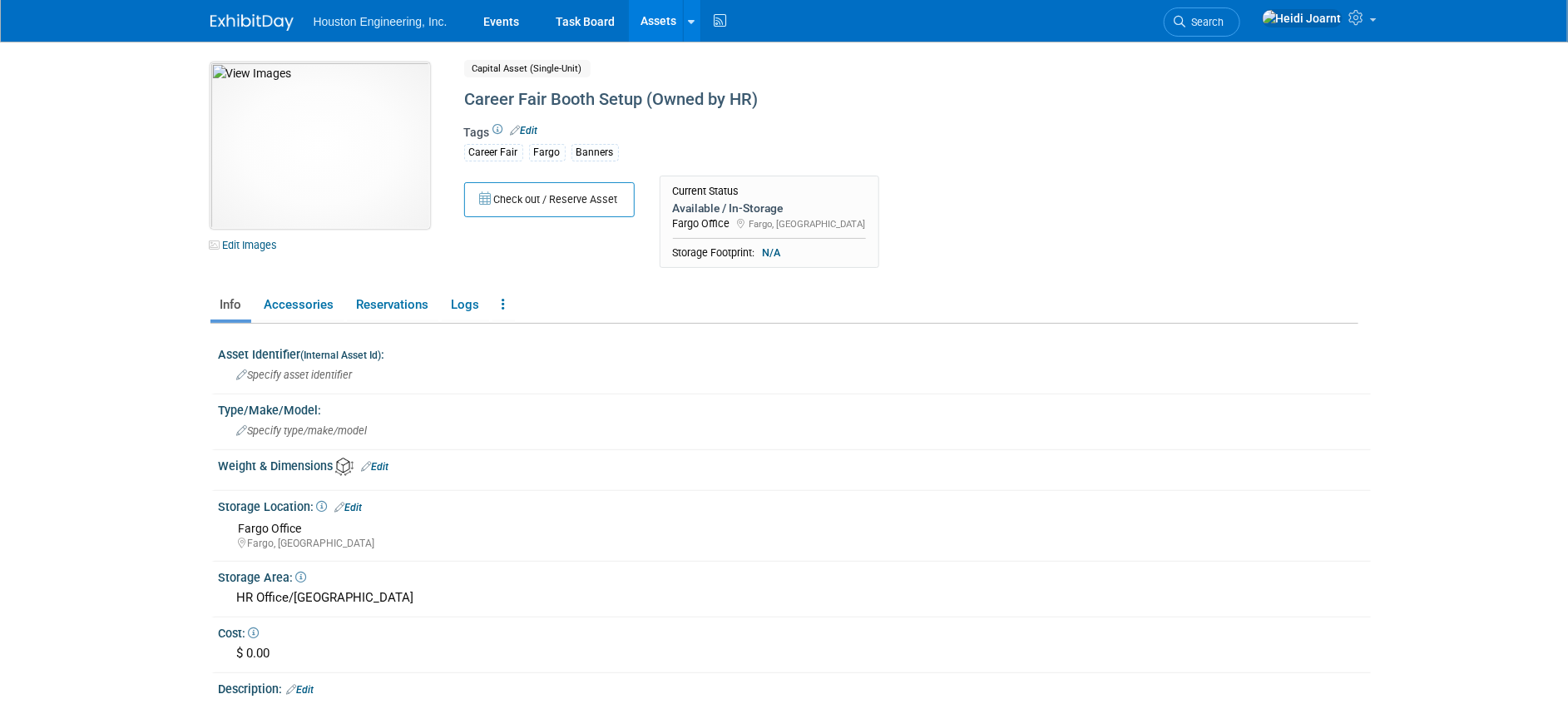
click at [330, 129] on img at bounding box center [320, 146] width 220 height 167
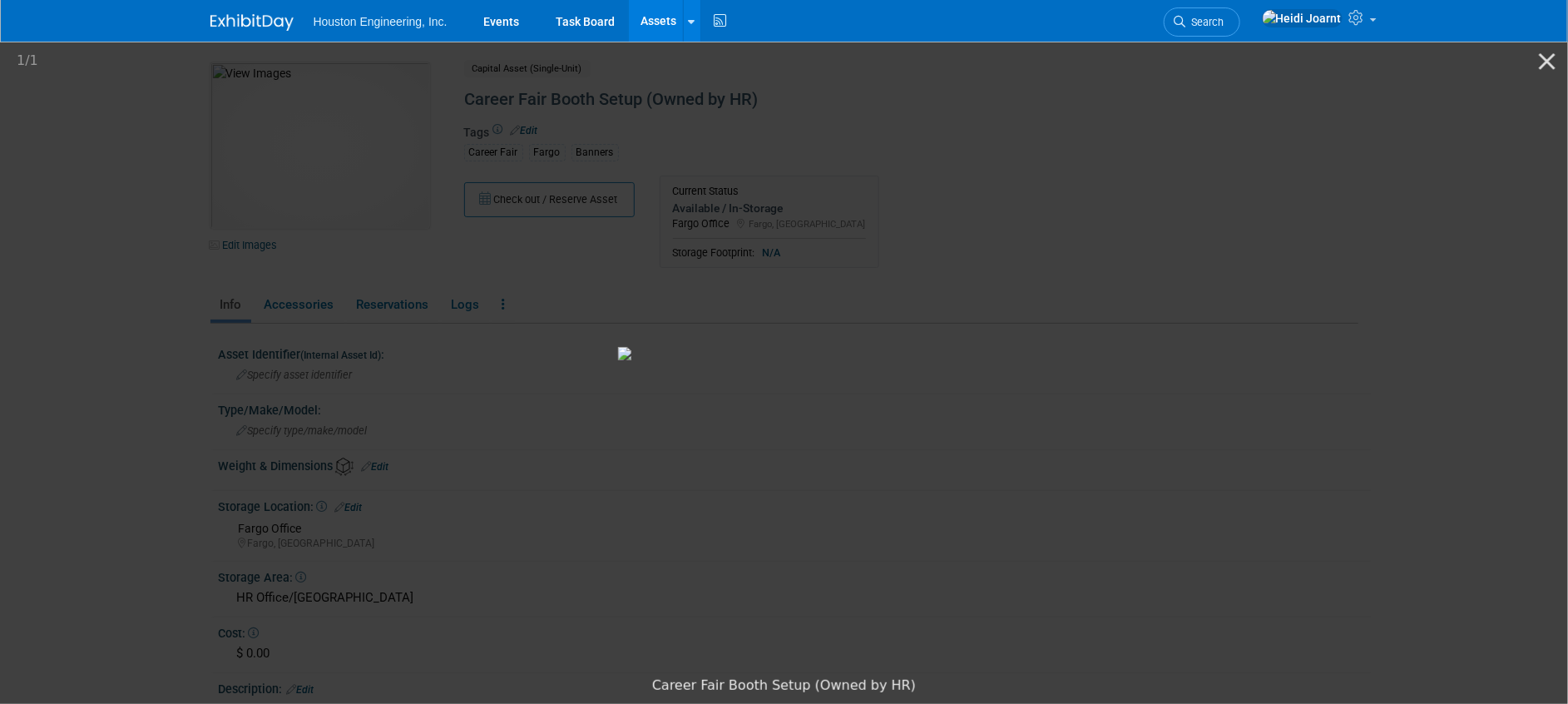
drag, startPoint x: 451, startPoint y: 3, endPoint x: 85, endPoint y: 27, distance: 366.8
click at [85, 27] on div "Houston Engineering, Inc. Events Task Board Assets New Asset" at bounding box center [784, 21] width 1568 height 42
click at [1549, 61] on button "Close gallery" at bounding box center [1547, 61] width 41 height 39
